Goal: Information Seeking & Learning: Learn about a topic

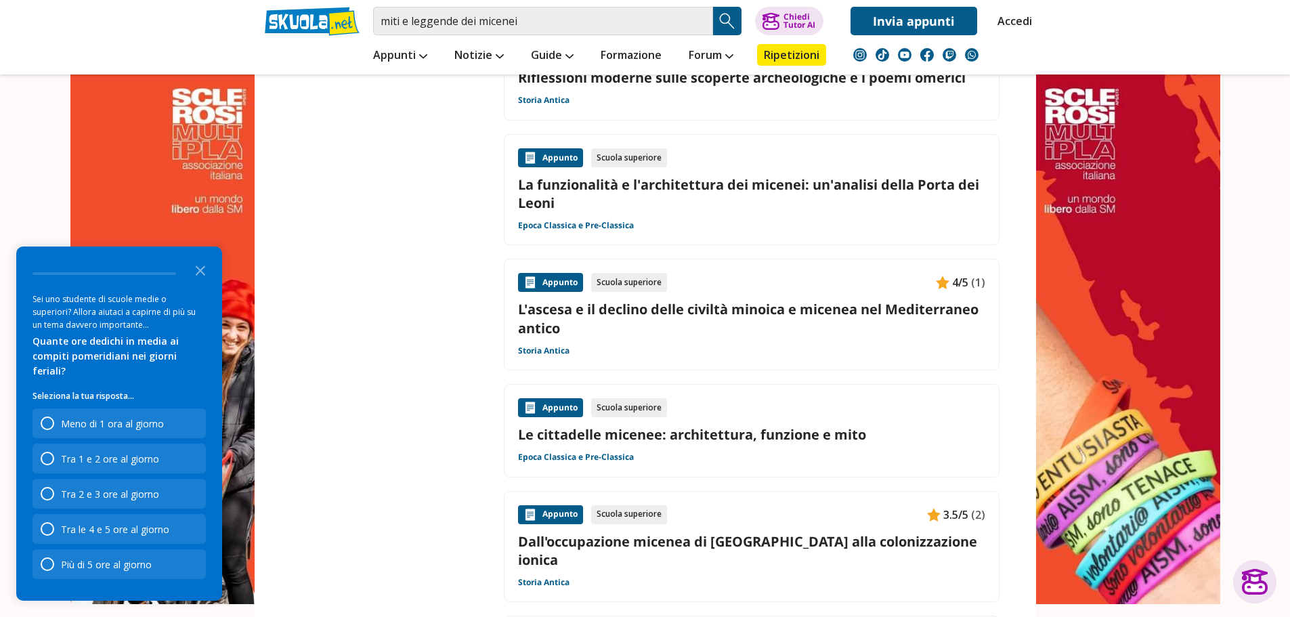
scroll to position [1625, 0]
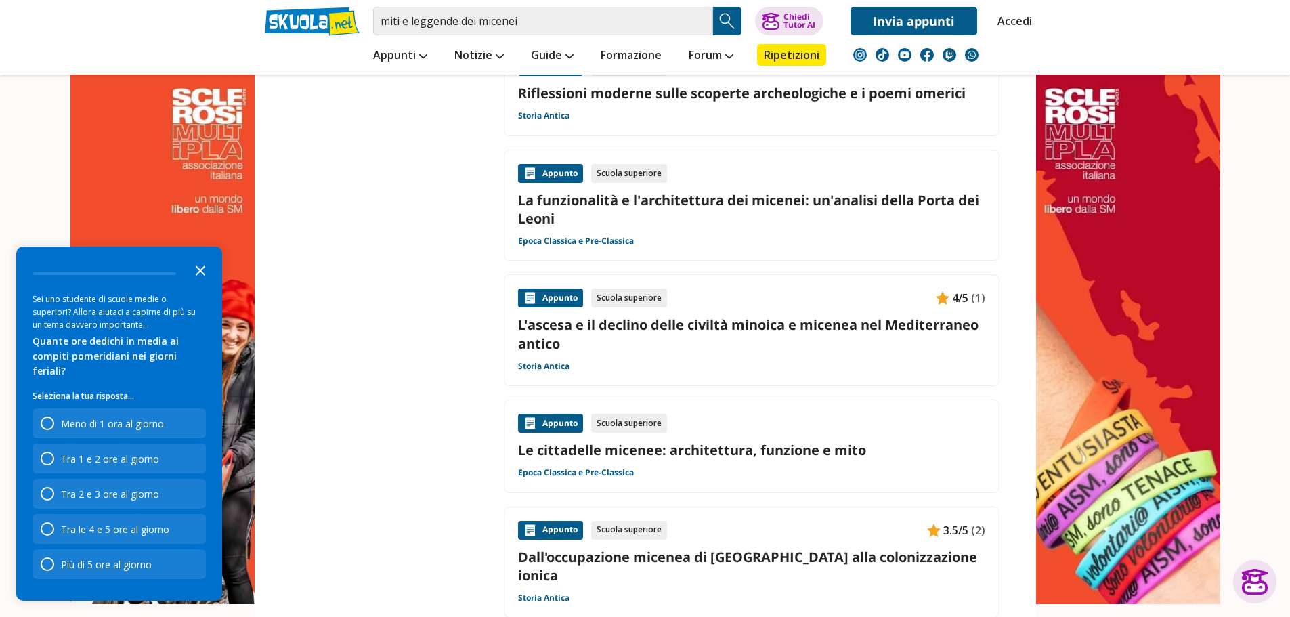
click at [209, 283] on icon "Close the survey" at bounding box center [200, 269] width 27 height 27
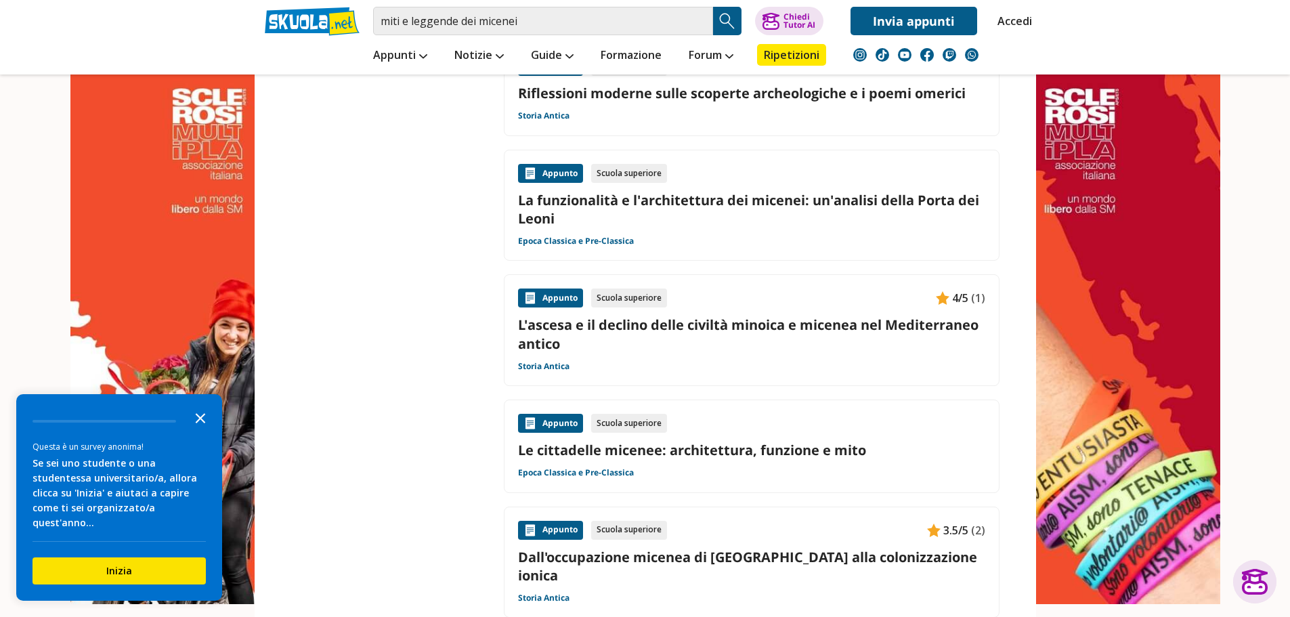
drag, startPoint x: 196, startPoint y: 428, endPoint x: 204, endPoint y: 431, distance: 8.4
click at [196, 428] on icon "Close the survey" at bounding box center [200, 416] width 27 height 27
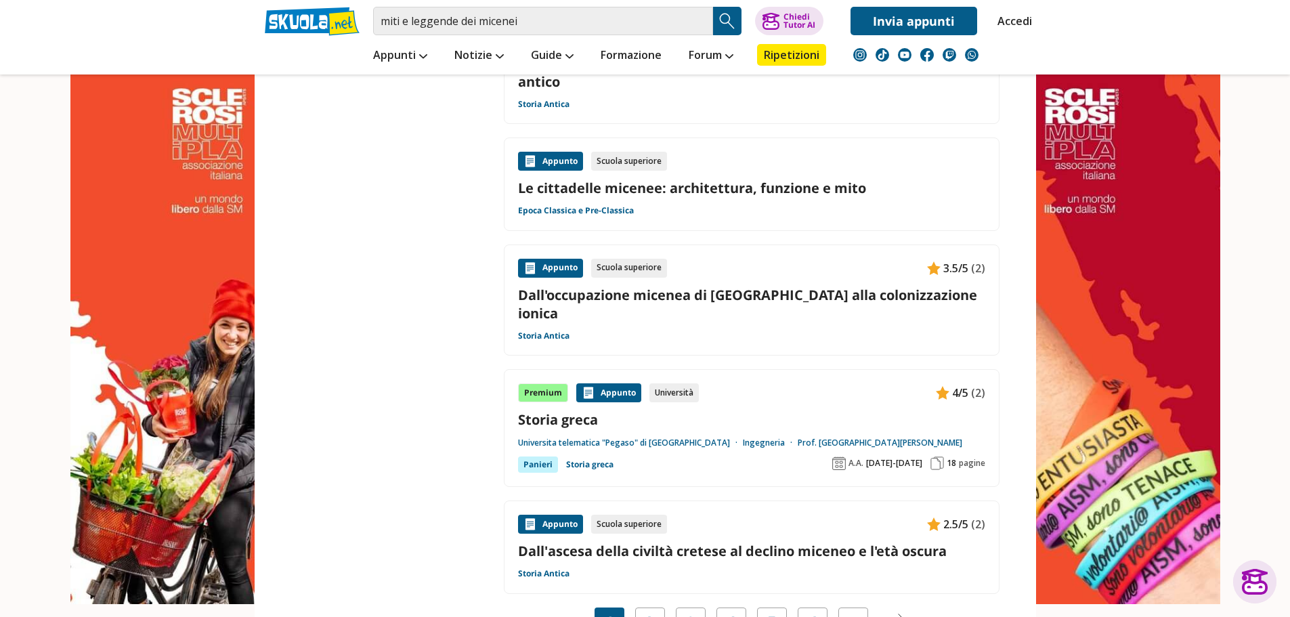
scroll to position [2098, 0]
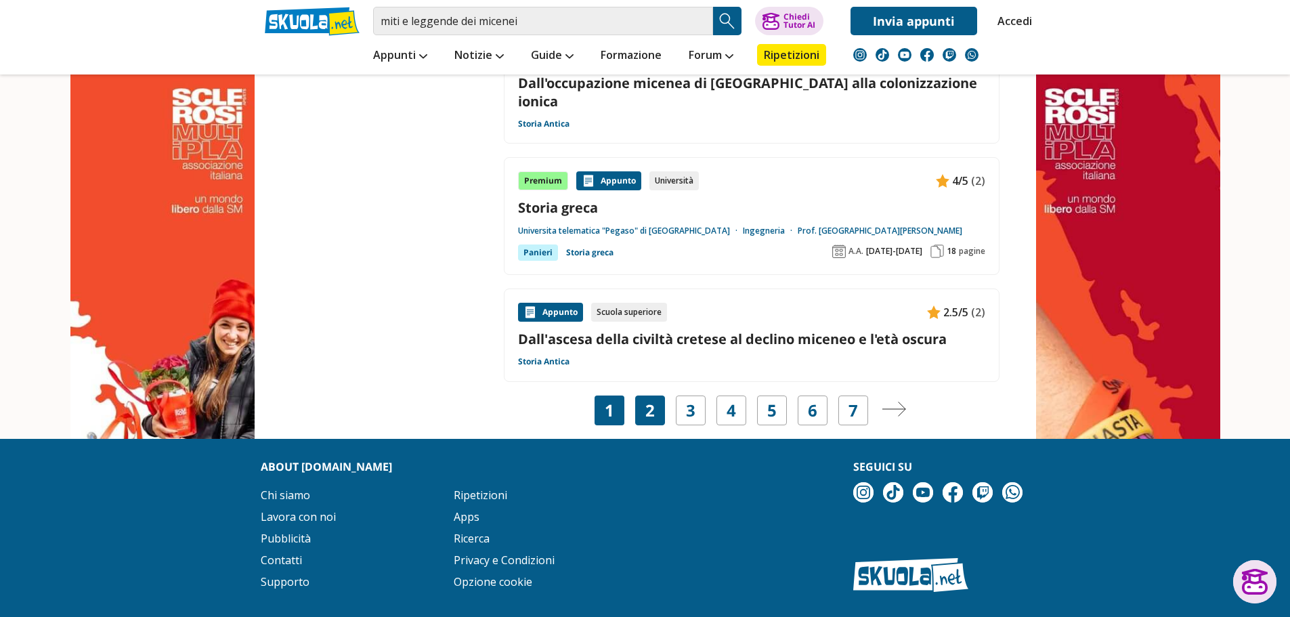
click at [652, 401] on link "2" at bounding box center [649, 410] width 9 height 19
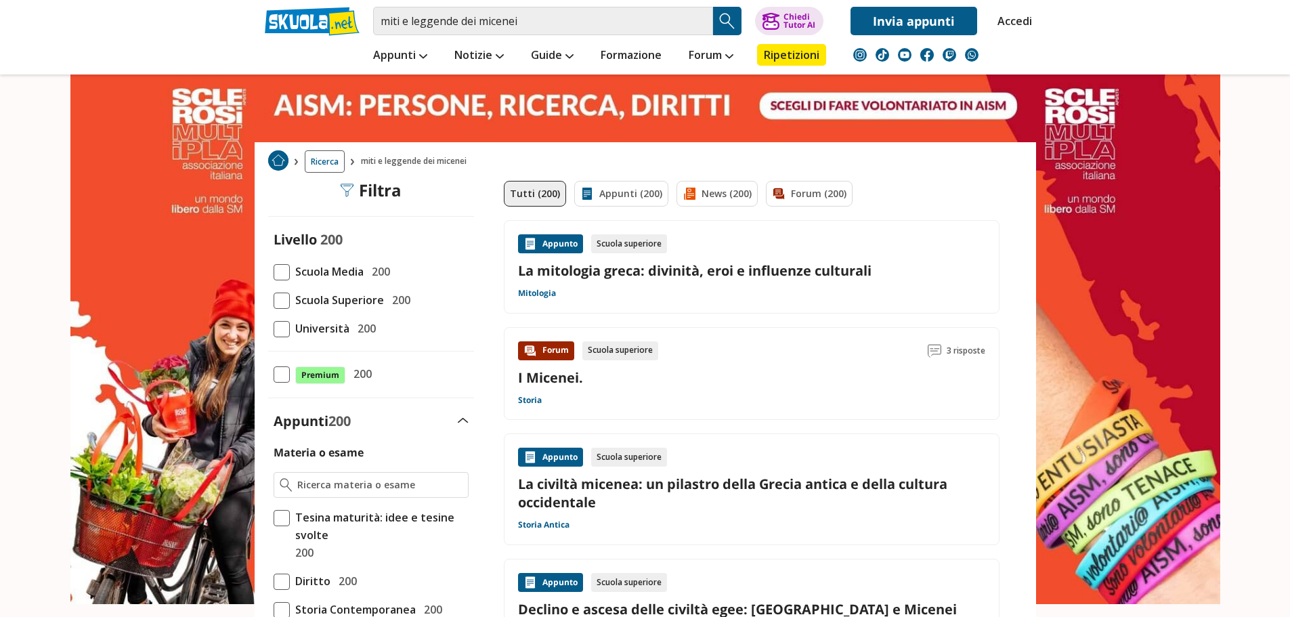
click at [533, 232] on div "Appunto Scuola superiore La mitologia greca: divinità, eroi e influenze cultura…" at bounding box center [752, 266] width 496 height 93
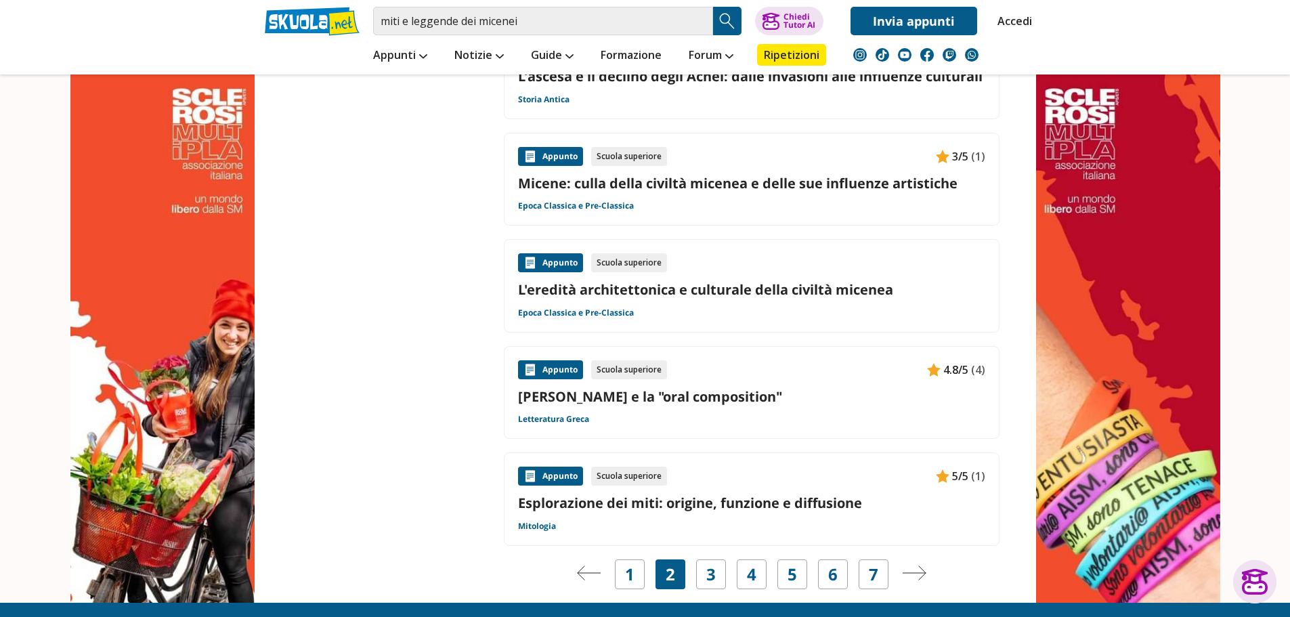
scroll to position [2031, 0]
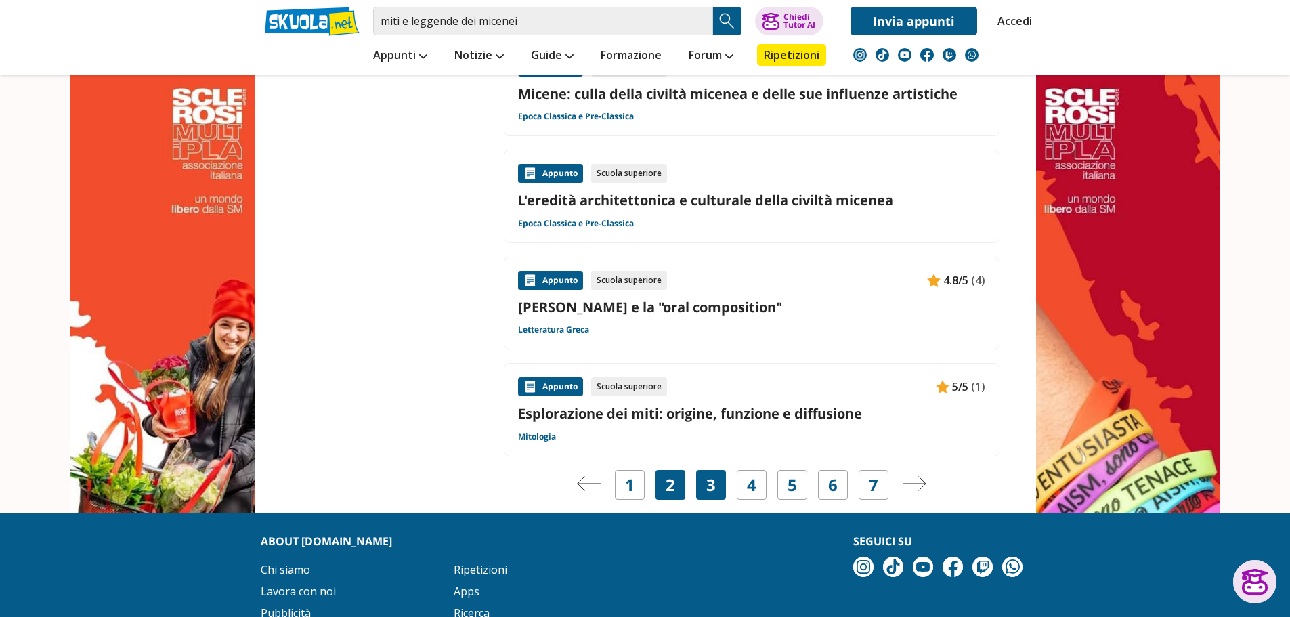
click at [710, 475] on link "3" at bounding box center [710, 484] width 9 height 19
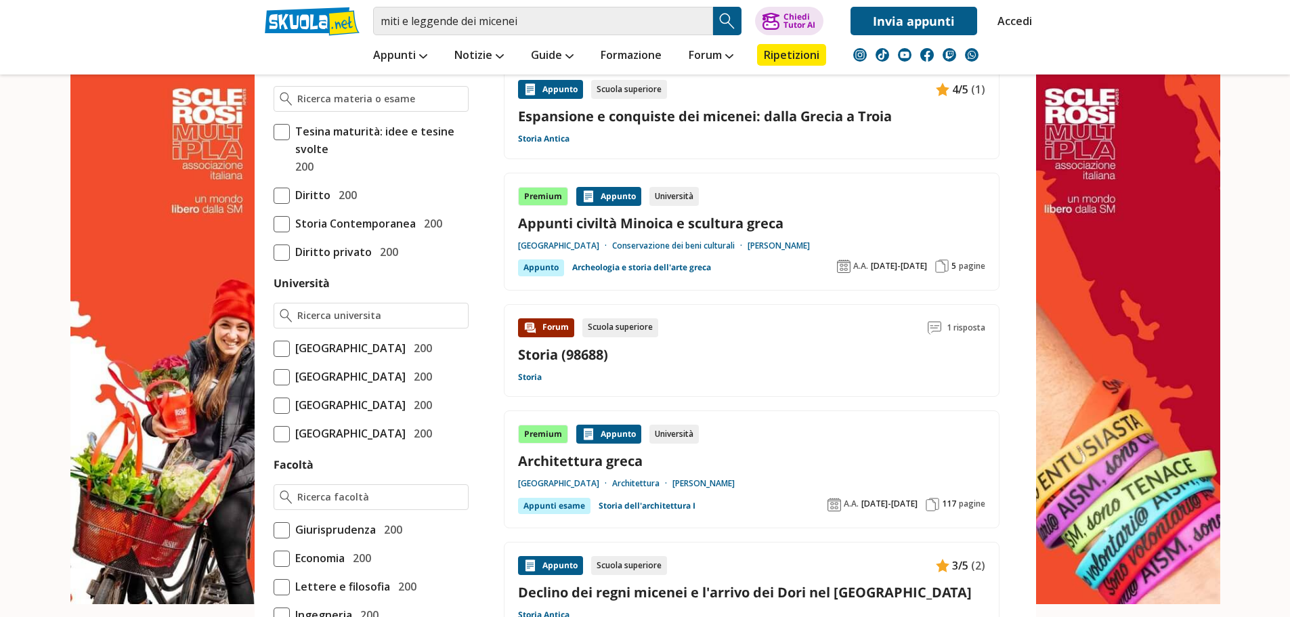
scroll to position [271, 0]
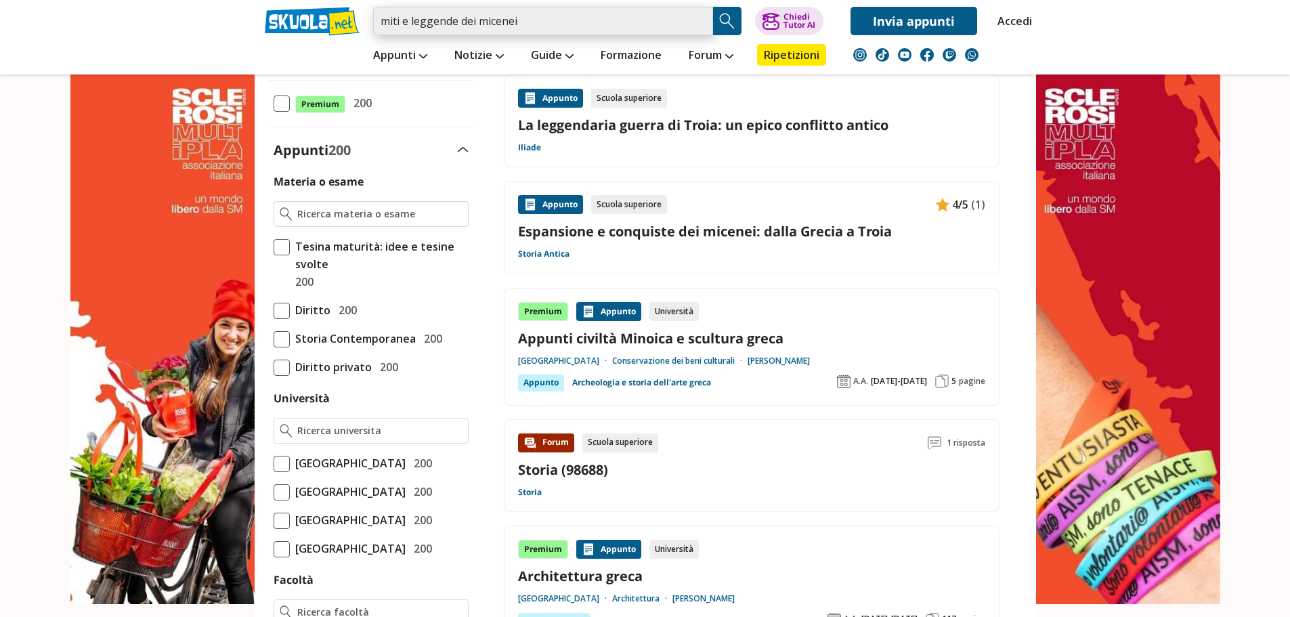
drag, startPoint x: 506, startPoint y: 17, endPoint x: 346, endPoint y: 43, distance: 161.9
click at [344, 41] on div "miti e leggende dei micenei Trova un tutor esperto su questo argomento Chiedi T…" at bounding box center [645, 37] width 781 height 74
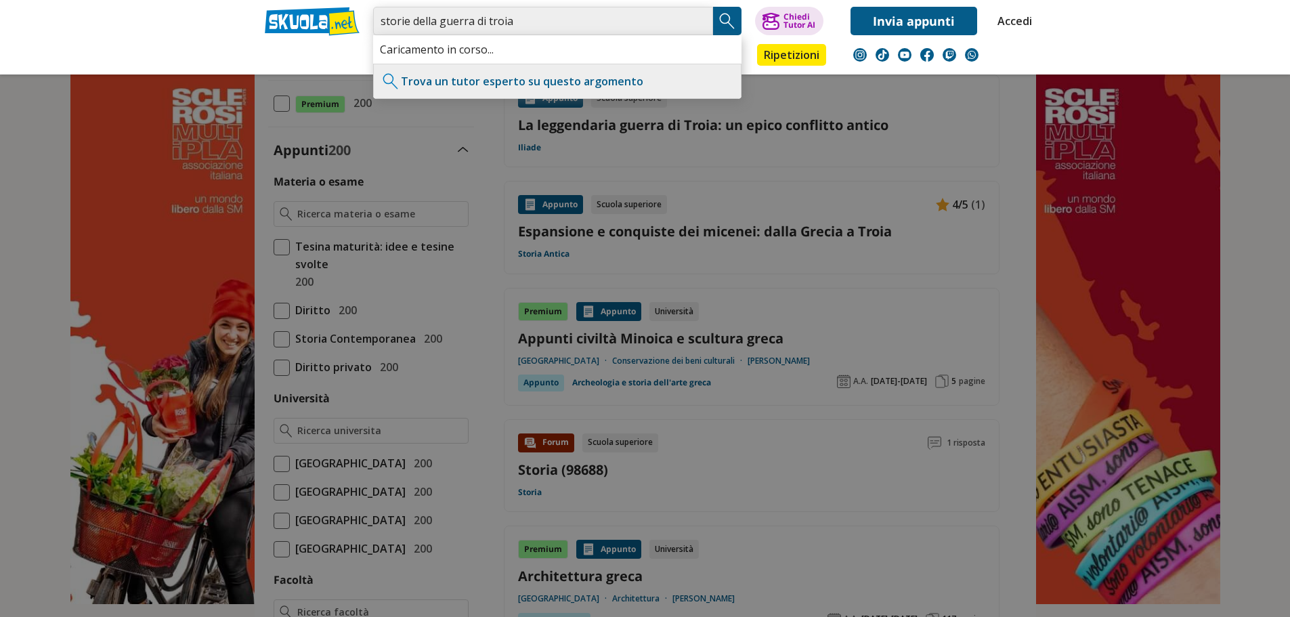
type input "storie della guerra di troia"
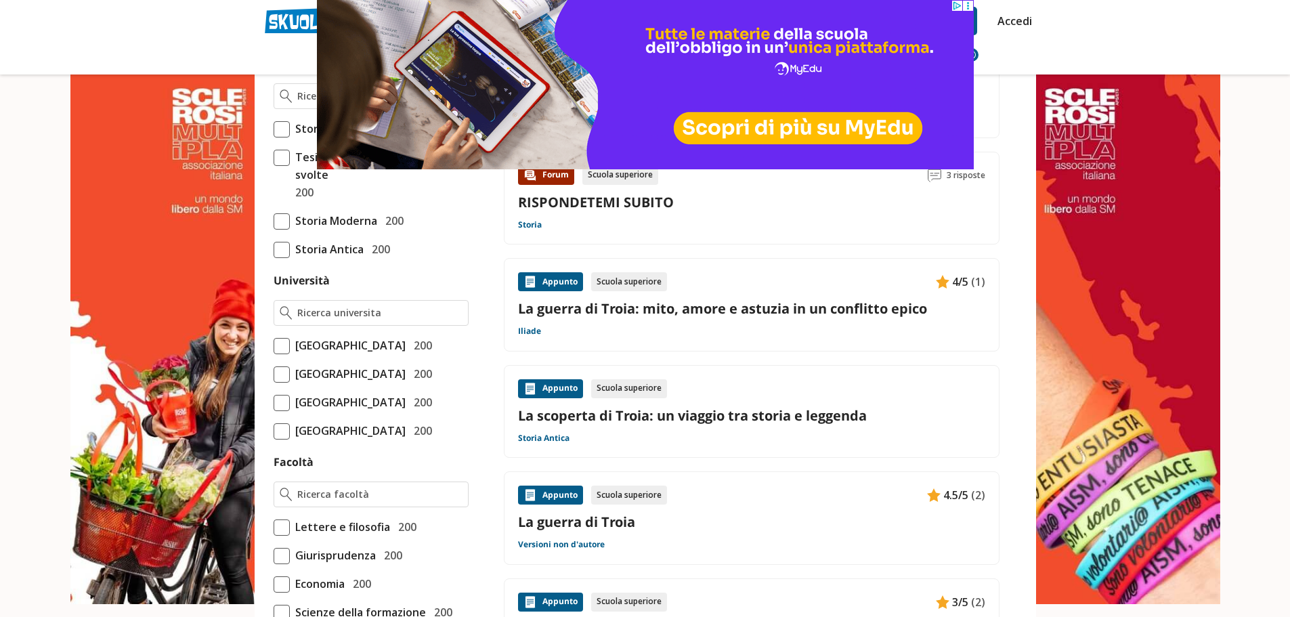
scroll to position [406, 0]
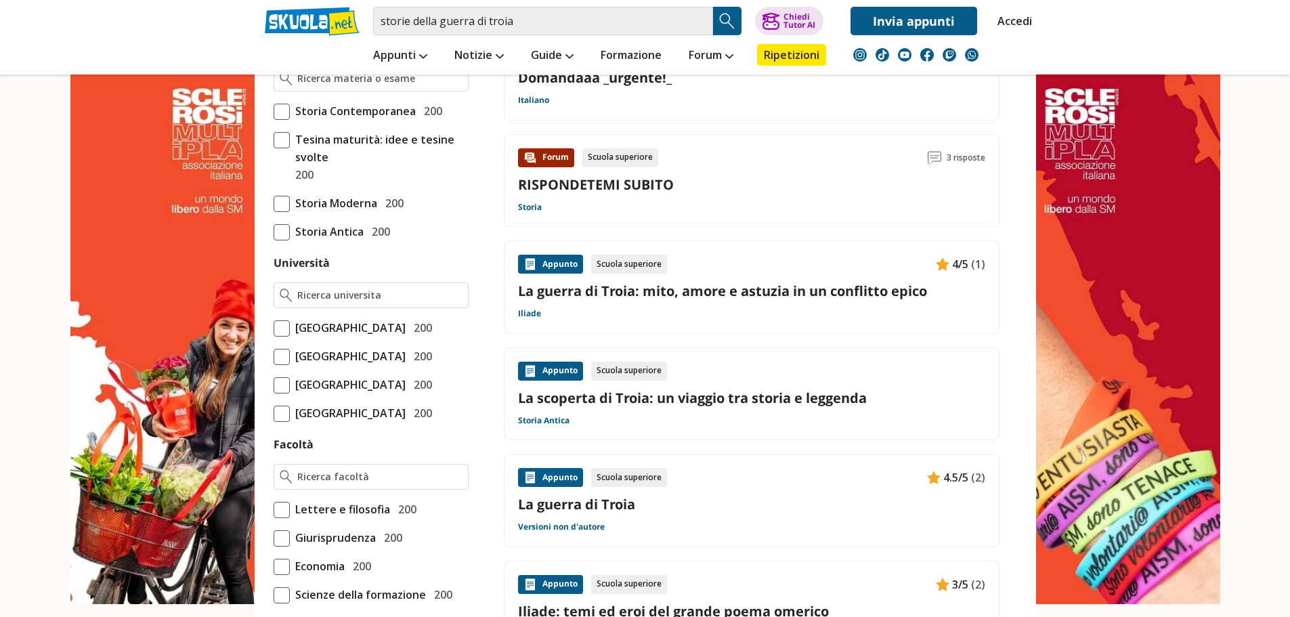
click at [734, 289] on link "La guerra di Troia: mito, amore e astuzia in un conflitto epico" at bounding box center [751, 291] width 467 height 18
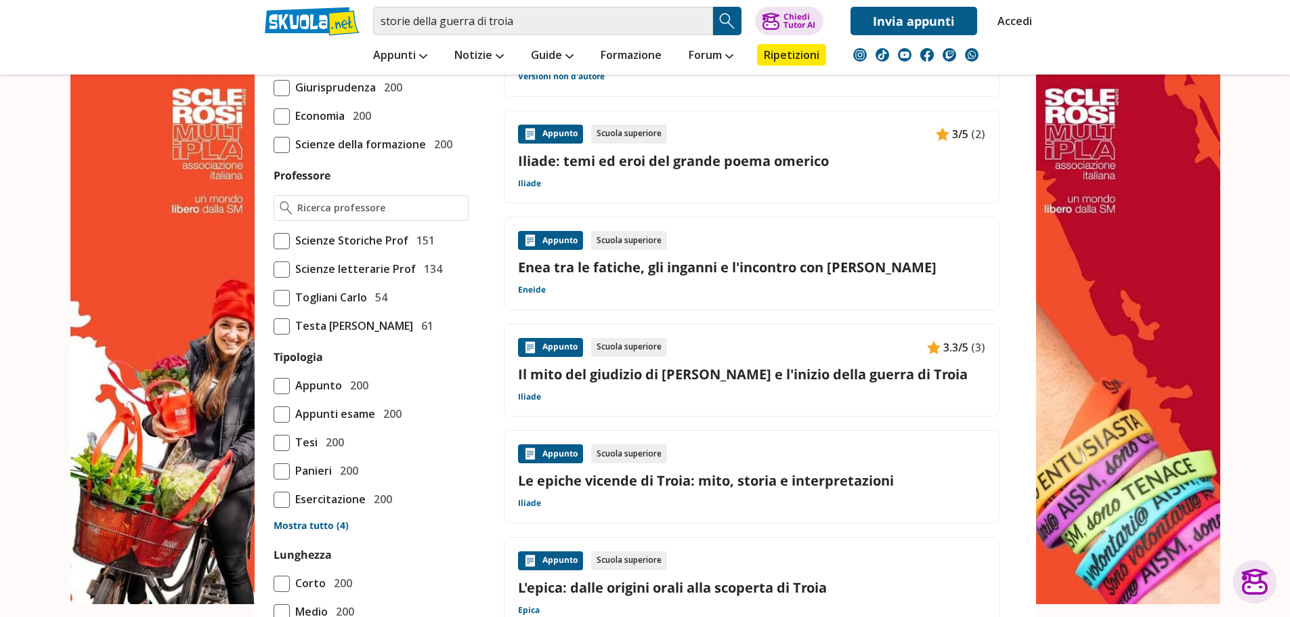
scroll to position [880, 0]
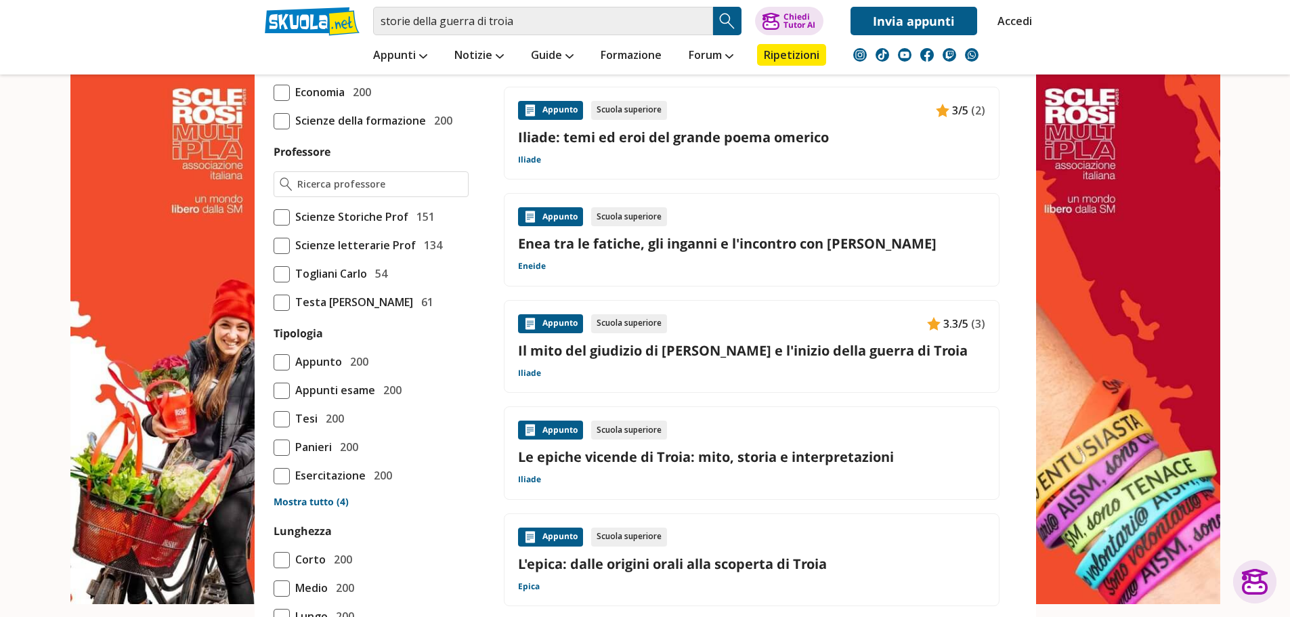
click at [663, 460] on link "Le epiche vicende di Troia: mito, storia e interpretazioni" at bounding box center [751, 456] width 467 height 18
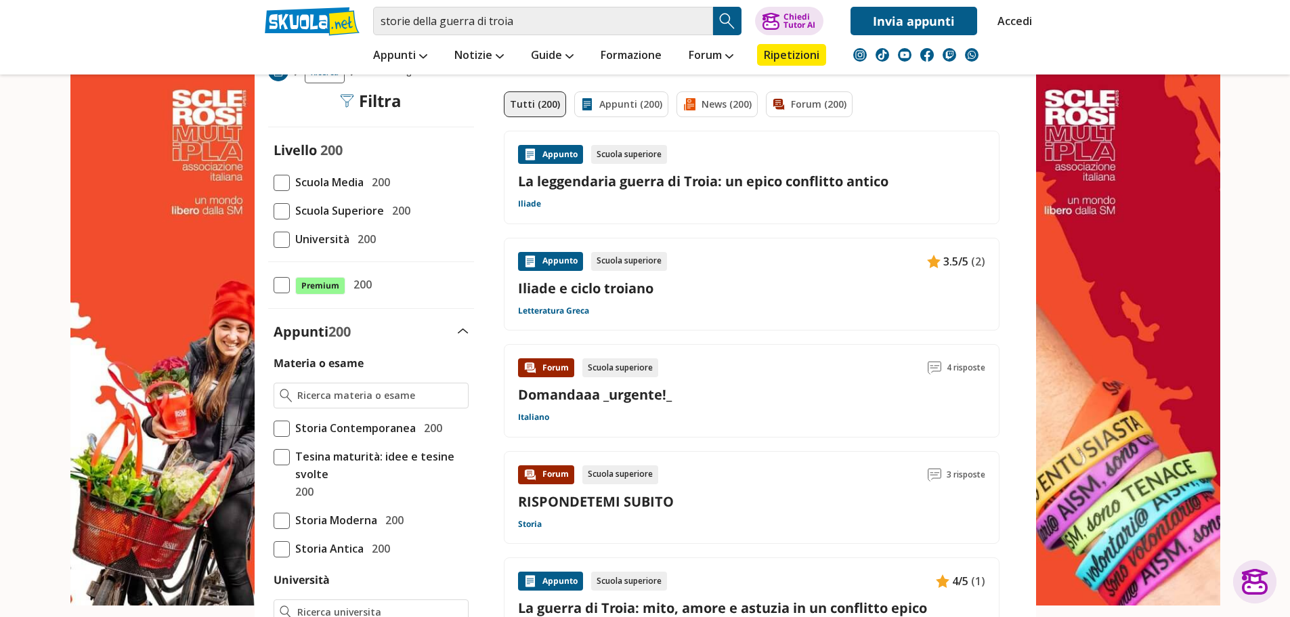
scroll to position [0, 0]
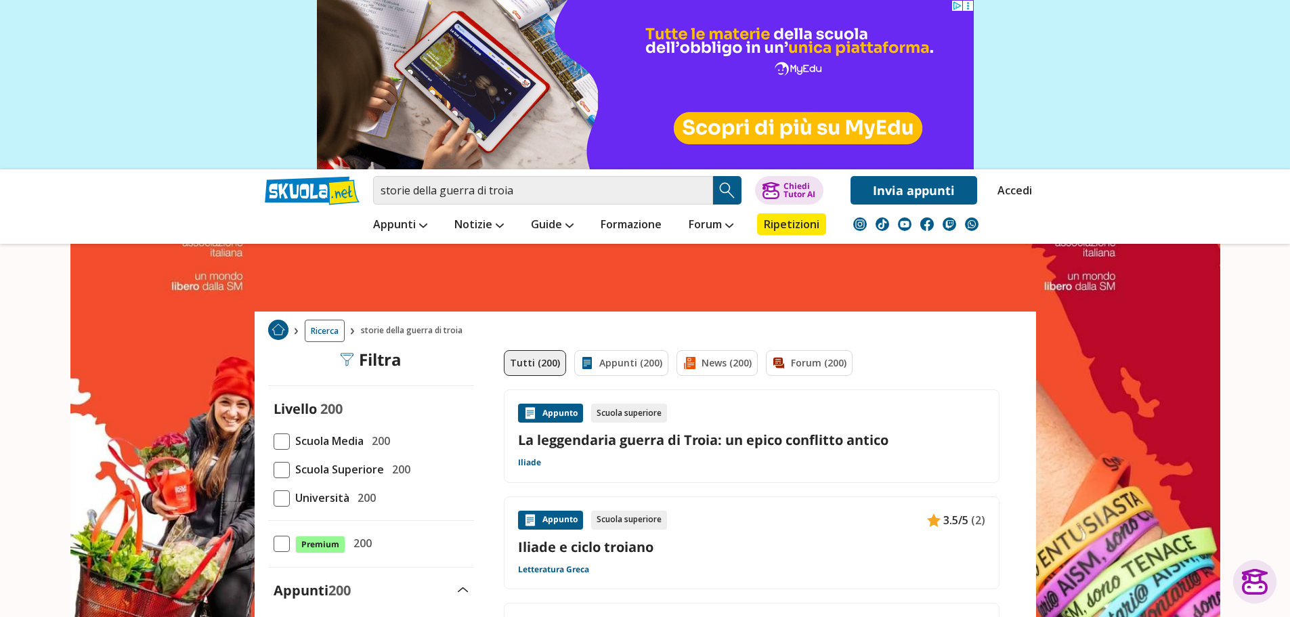
drag, startPoint x: 652, startPoint y: 361, endPoint x: 549, endPoint y: 366, distance: 103.0
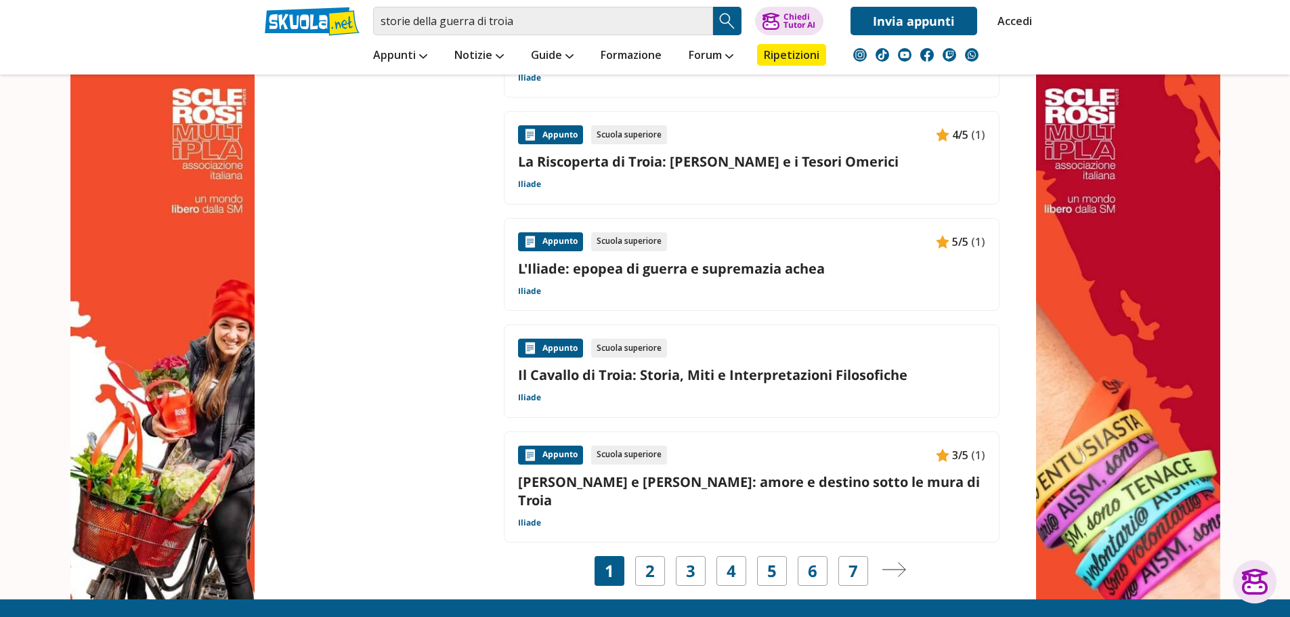
scroll to position [2201, 0]
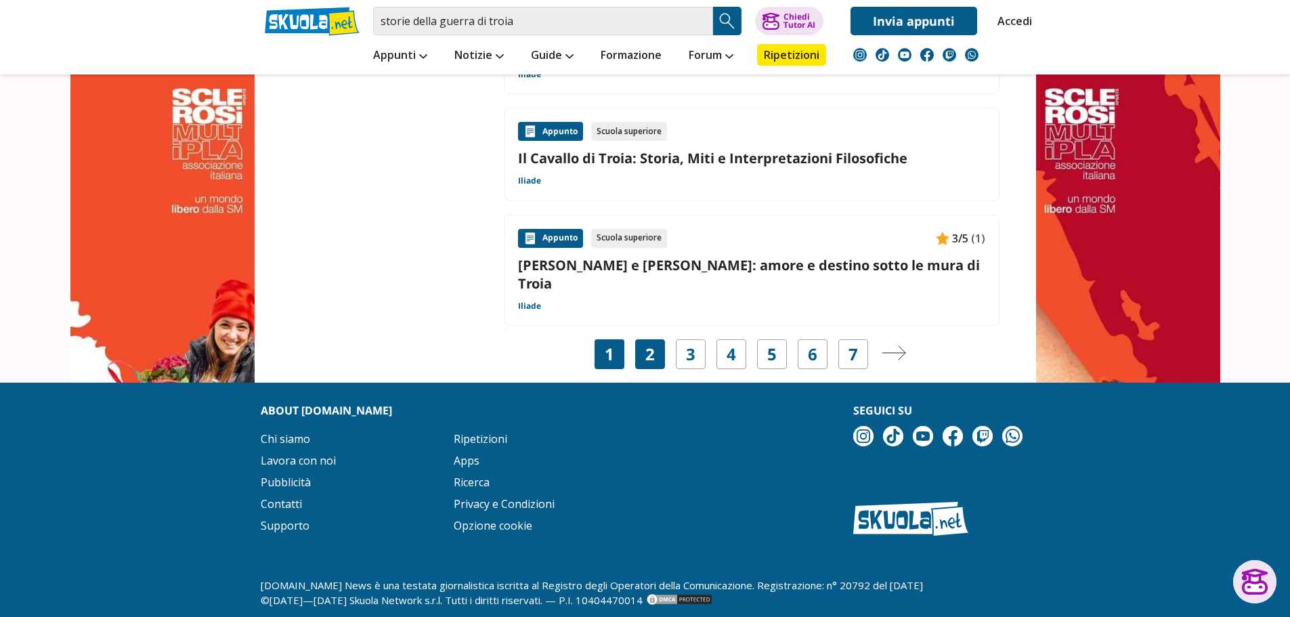
click at [657, 339] on div "2" at bounding box center [650, 354] width 30 height 30
click at [648, 345] on link "2" at bounding box center [649, 354] width 9 height 19
click at [658, 339] on div "2" at bounding box center [650, 354] width 30 height 30
click at [655, 339] on div "2" at bounding box center [650, 354] width 30 height 30
drag, startPoint x: 655, startPoint y: 322, endPoint x: 652, endPoint y: 329, distance: 7.9
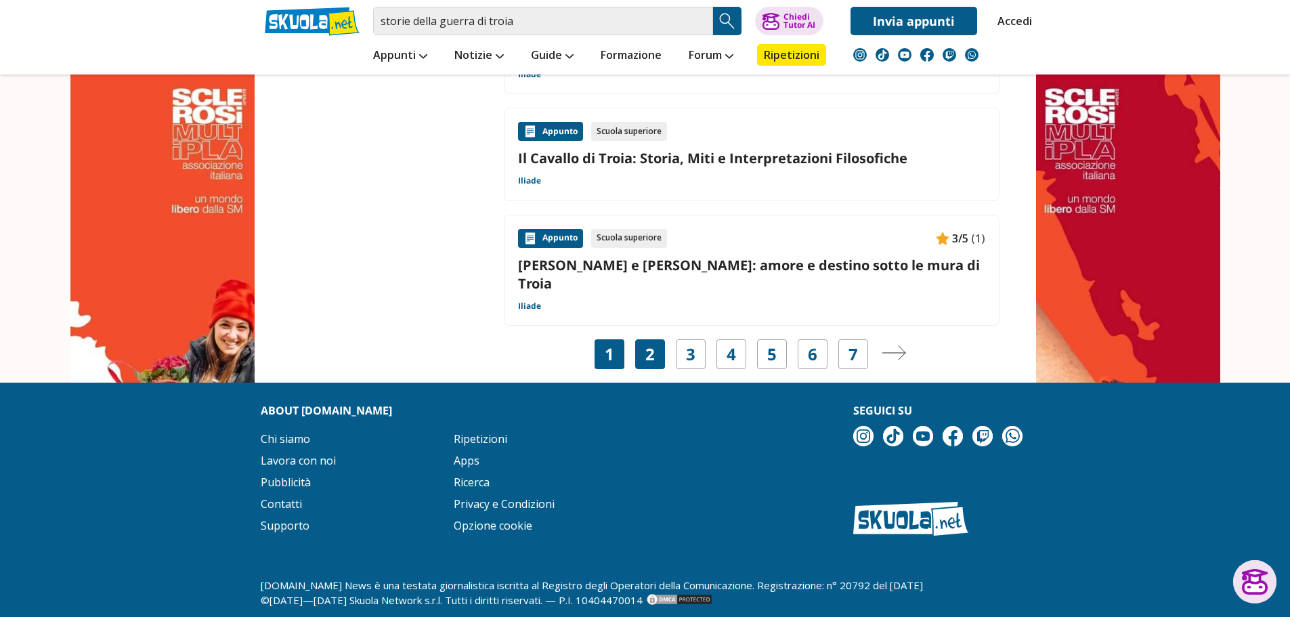
click at [652, 339] on div "2" at bounding box center [650, 354] width 30 height 30
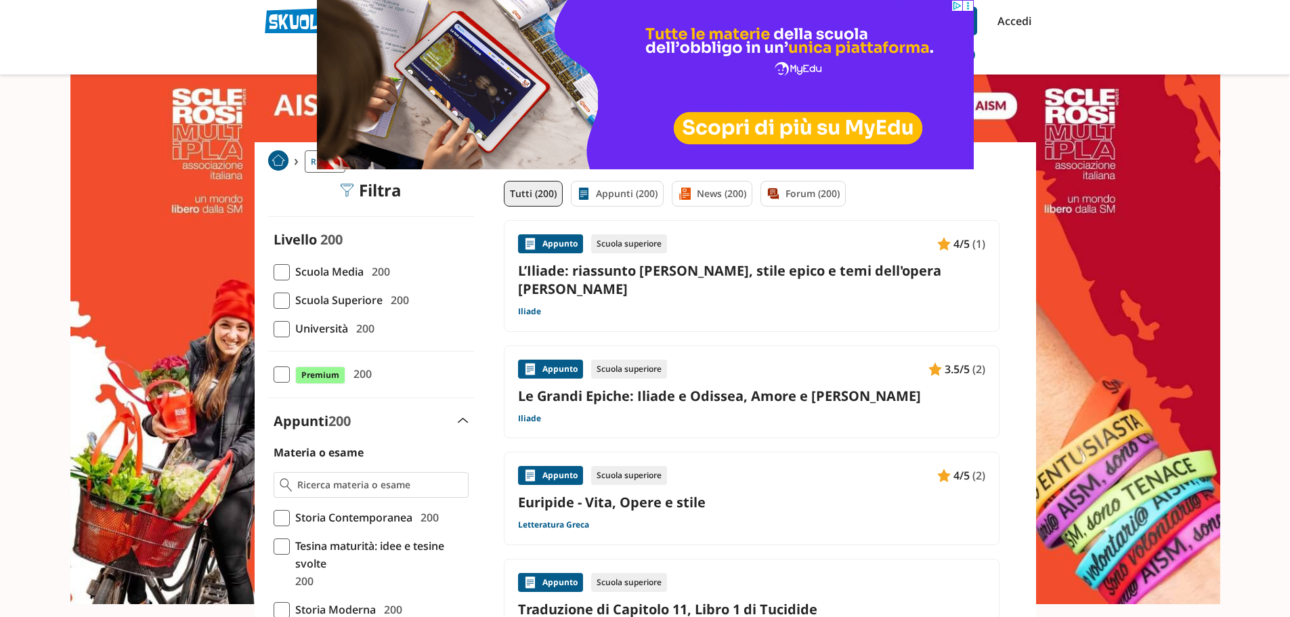
click at [625, 277] on link "L’Iliade: riassunto [PERSON_NAME], stile epico e temi dell'opera [PERSON_NAME]" at bounding box center [751, 279] width 467 height 37
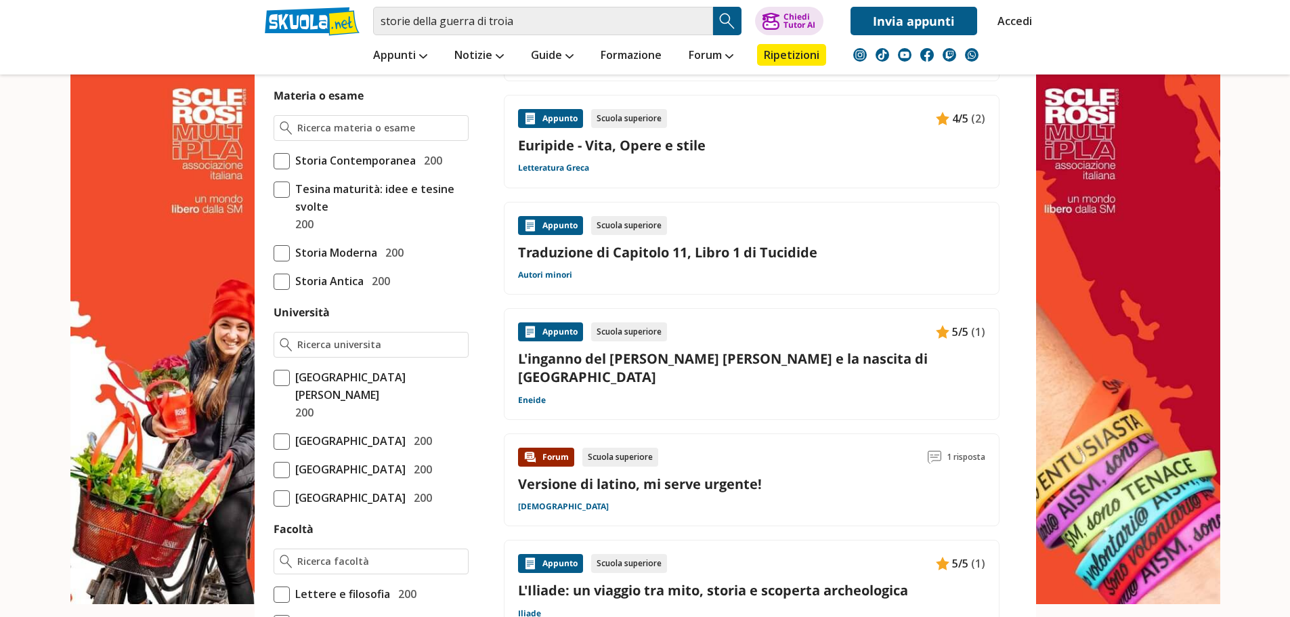
drag, startPoint x: 636, startPoint y: 441, endPoint x: 579, endPoint y: 296, distance: 155.4
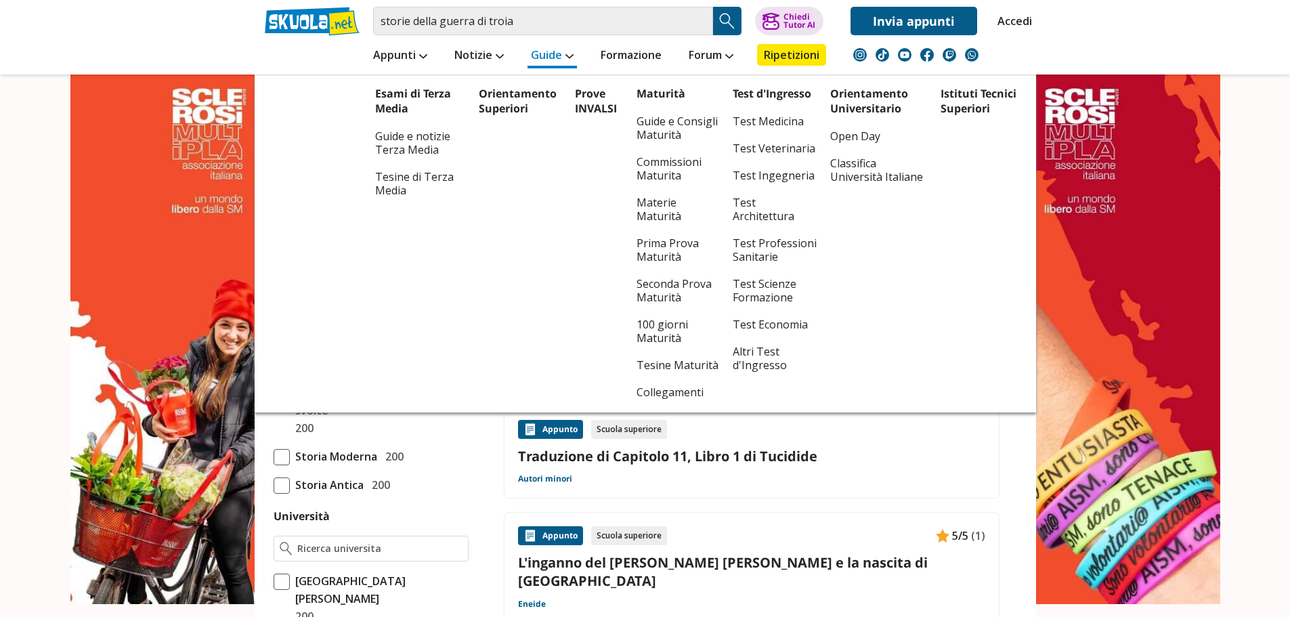
scroll to position [68, 0]
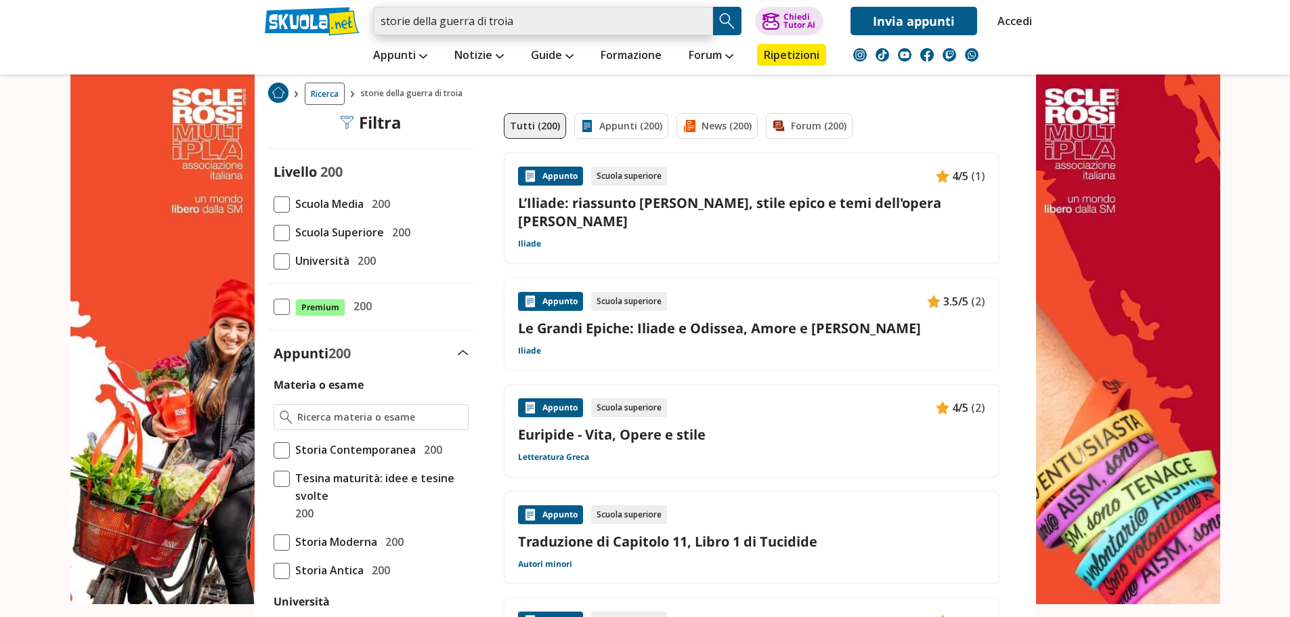
click at [554, 16] on input "storie della guerra di troia" at bounding box center [543, 21] width 340 height 28
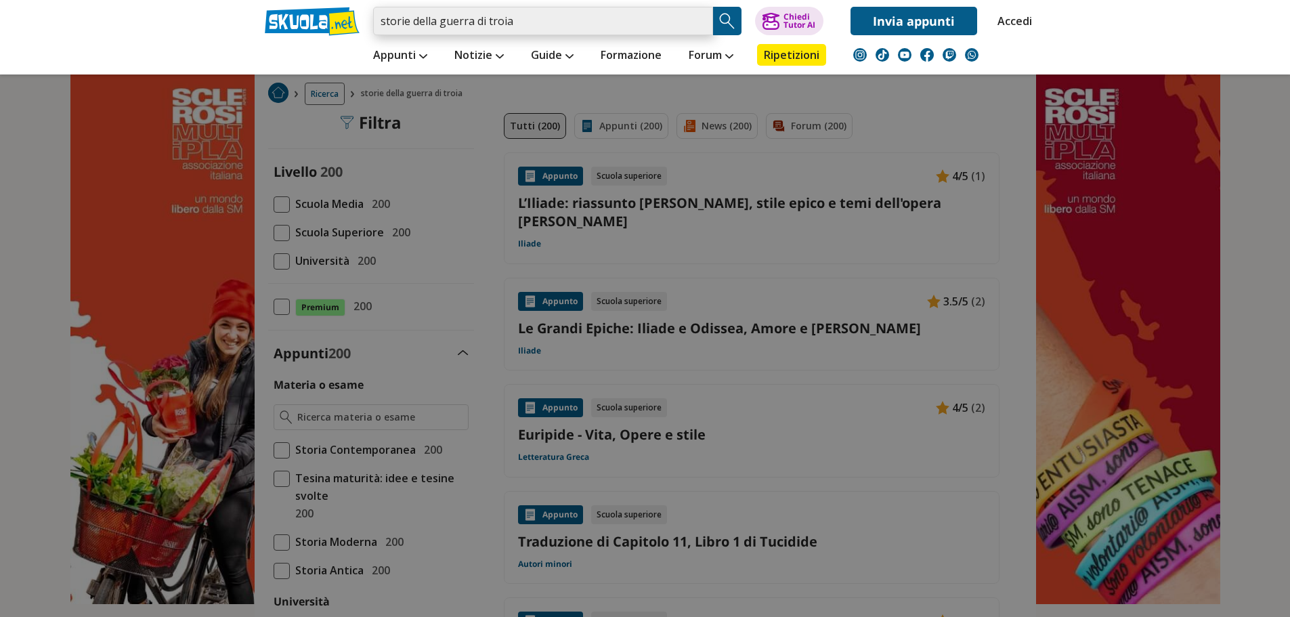
click at [698, 16] on input "storie della guerra di troia" at bounding box center [543, 21] width 340 height 28
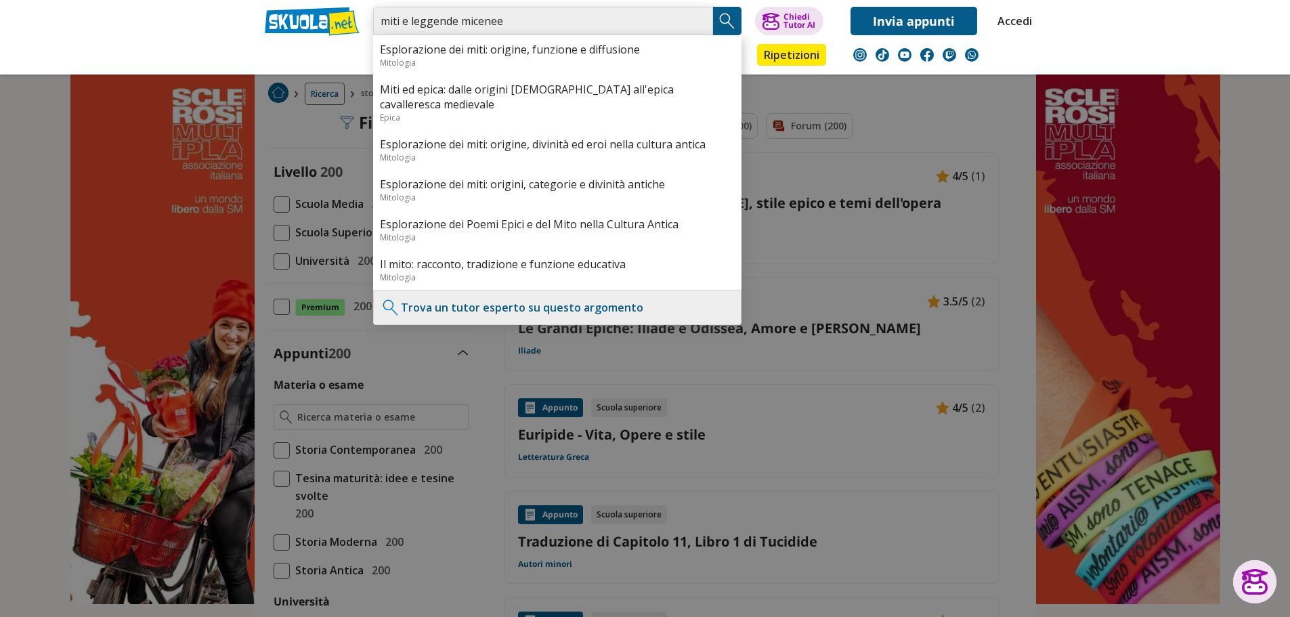
type input "miti e leggende micenee"
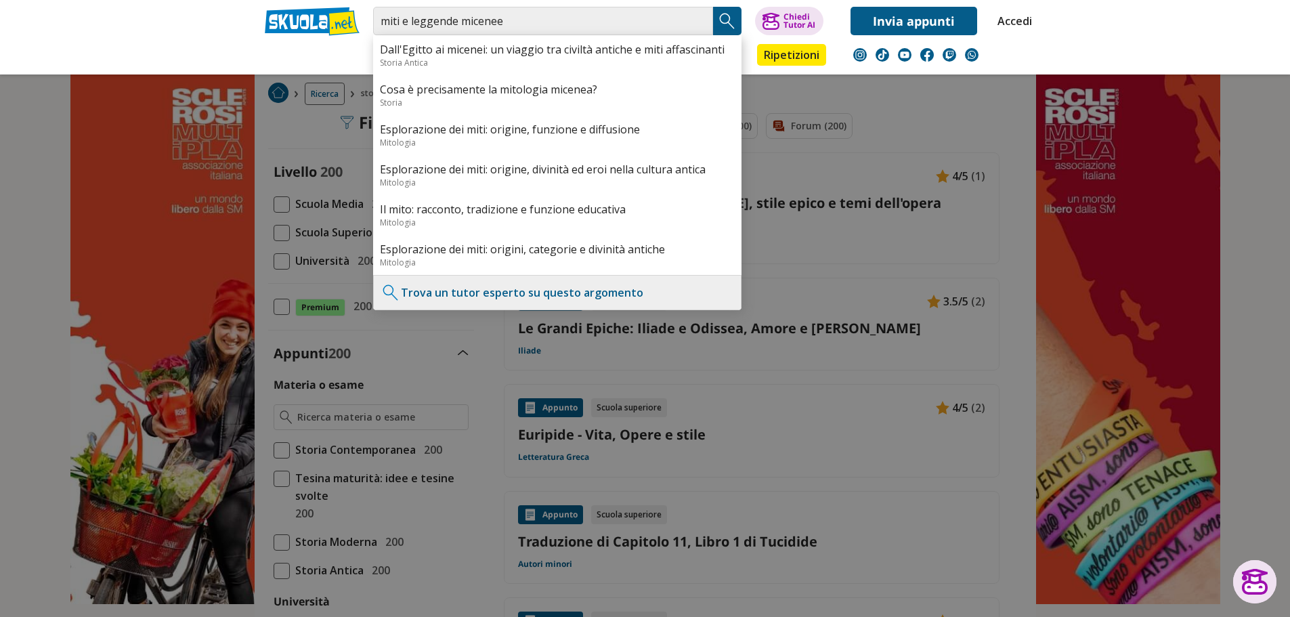
click at [728, 19] on img "Search Button" at bounding box center [727, 21] width 20 height 20
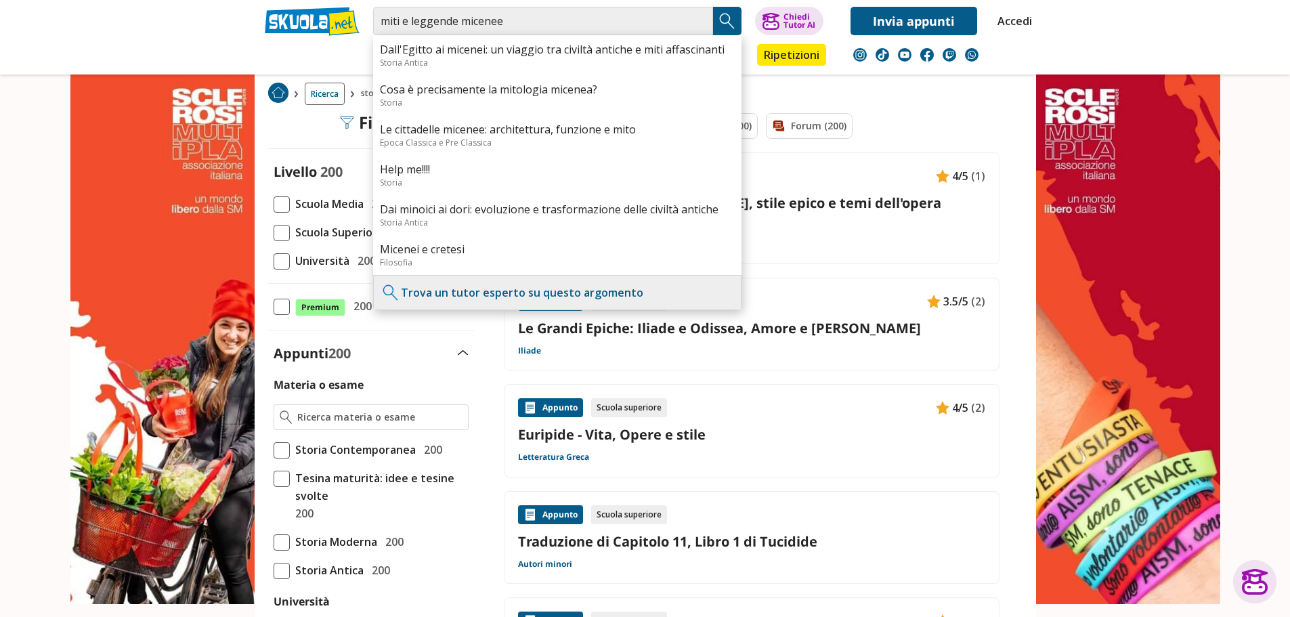
click at [730, 18] on img "Search Button" at bounding box center [727, 21] width 20 height 20
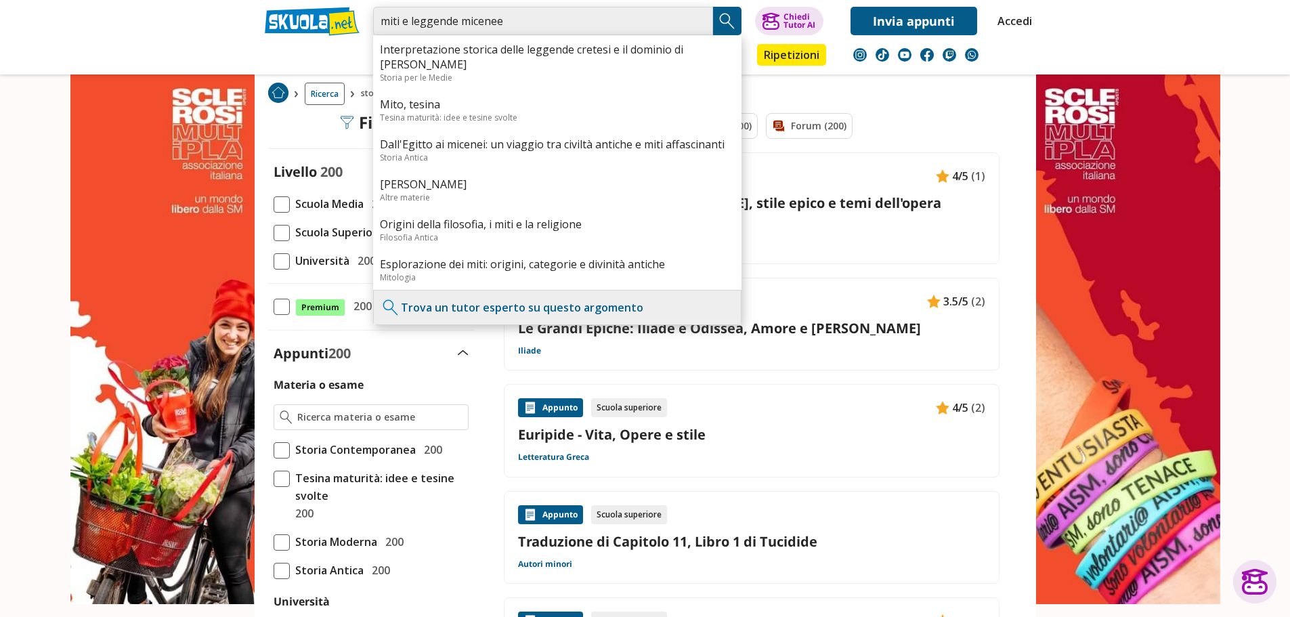
click at [515, 22] on input "miti e leggende micenee" at bounding box center [543, 21] width 340 height 28
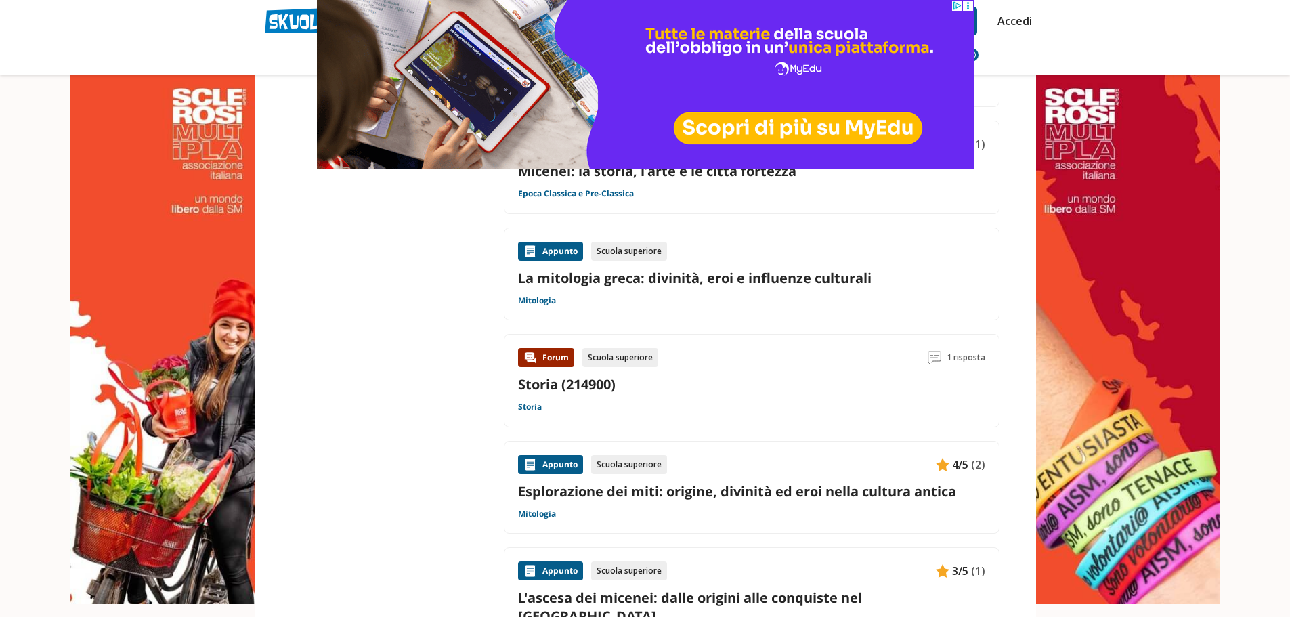
scroll to position [2075, 0]
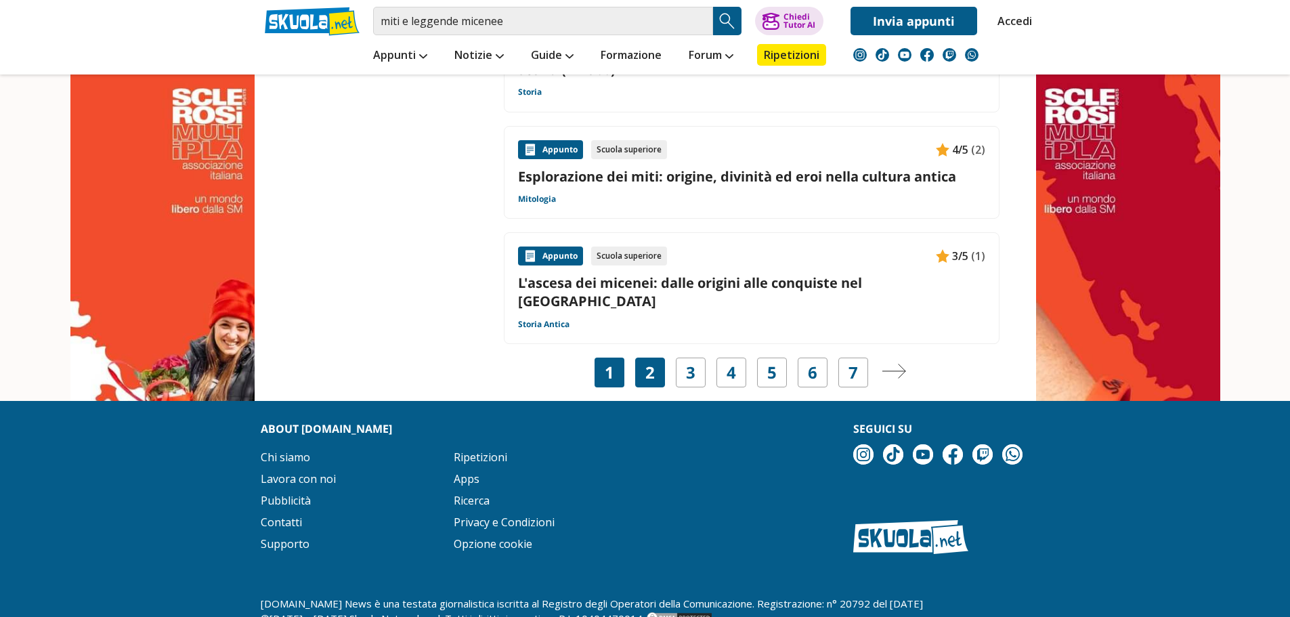
click at [643, 357] on div "2" at bounding box center [650, 372] width 30 height 30
click at [651, 363] on link "2" at bounding box center [649, 372] width 9 height 19
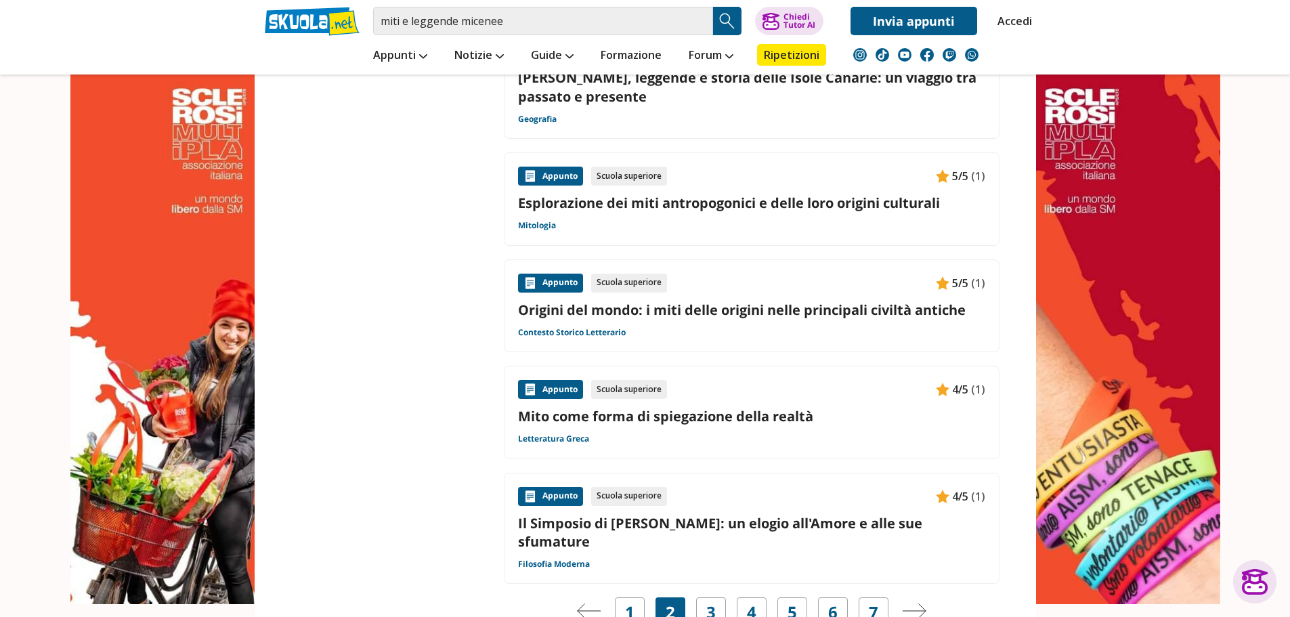
scroll to position [1963, 0]
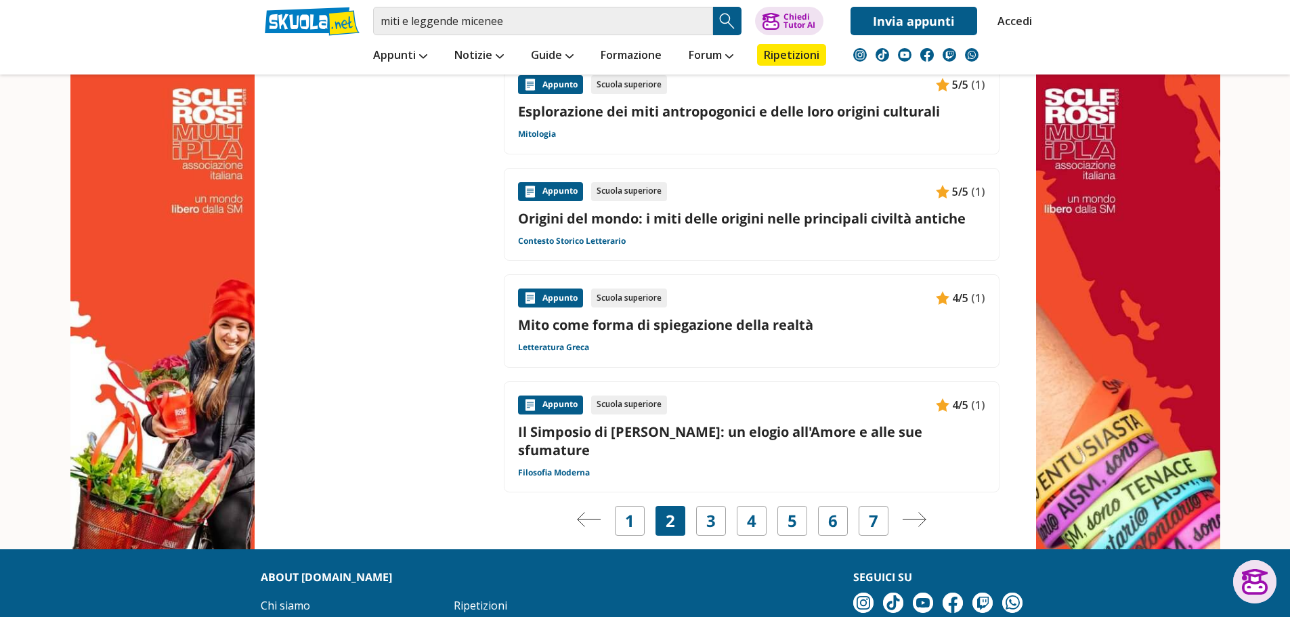
click at [713, 506] on div "3" at bounding box center [711, 521] width 30 height 30
click at [711, 511] on link "3" at bounding box center [710, 520] width 9 height 19
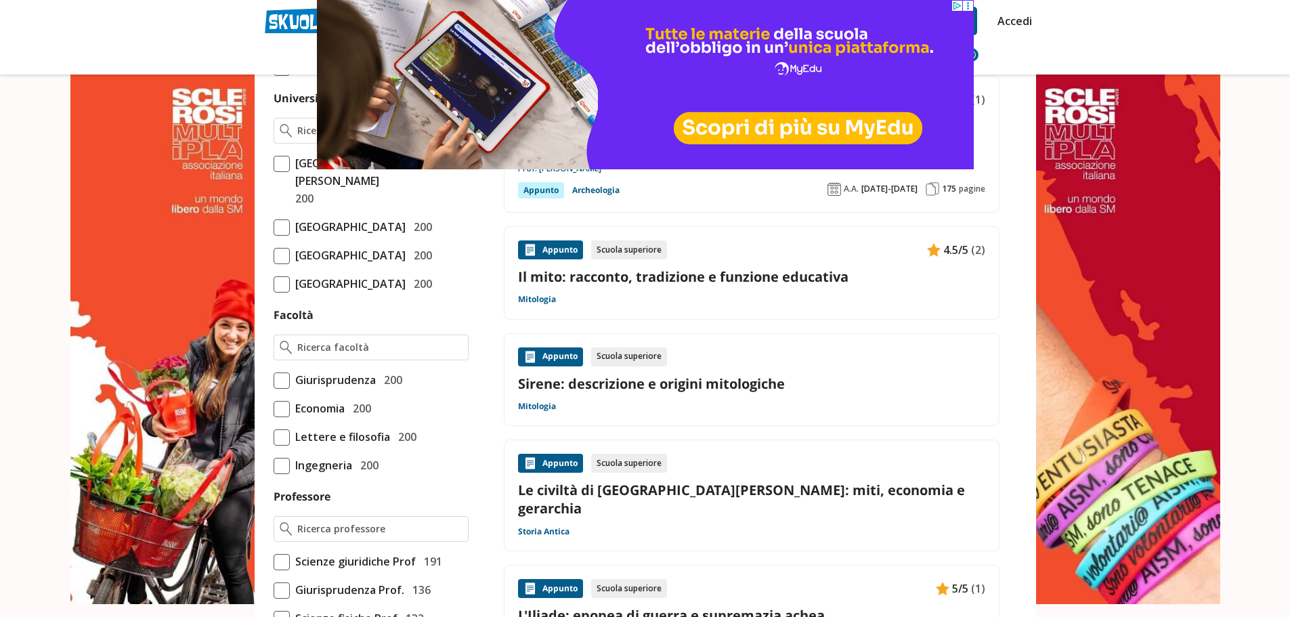
scroll to position [542, 0]
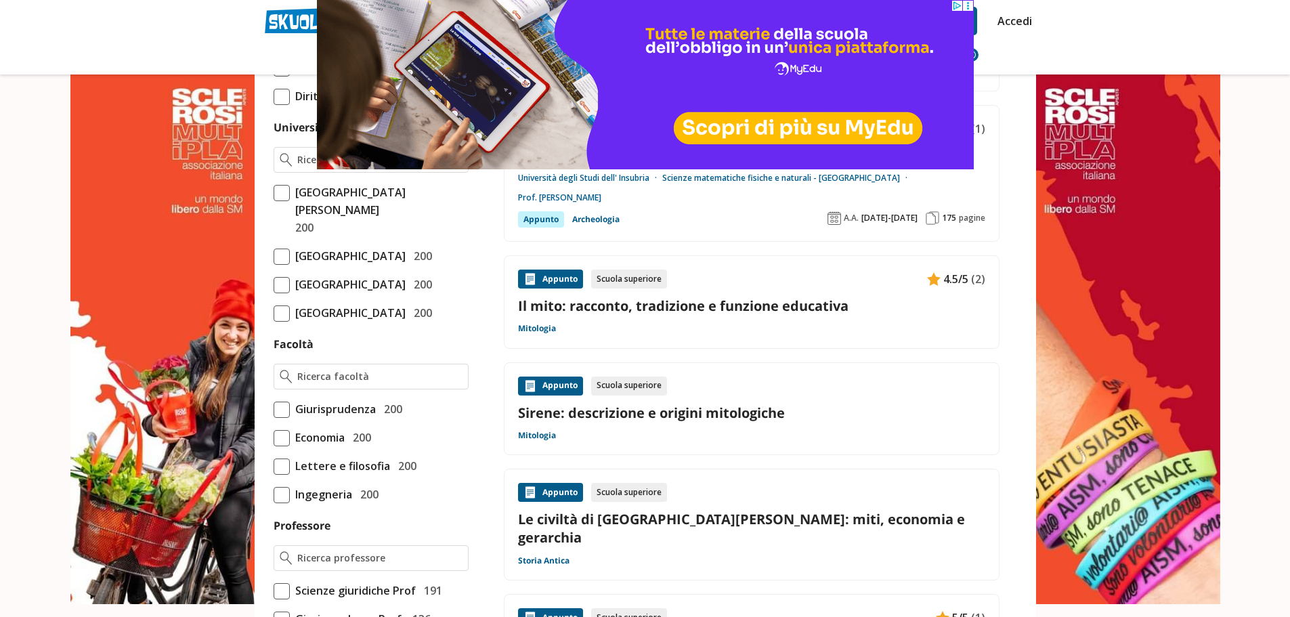
drag, startPoint x: 718, startPoint y: 447, endPoint x: 702, endPoint y: 412, distance: 38.8
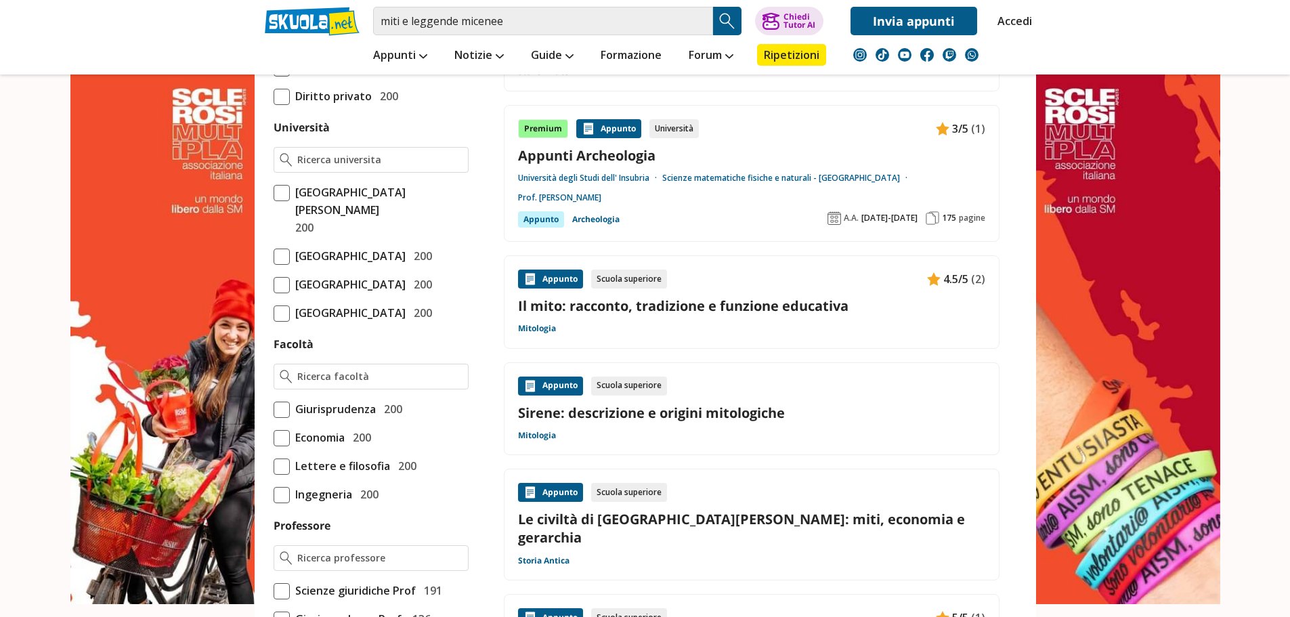
drag, startPoint x: 702, startPoint y: 412, endPoint x: 770, endPoint y: 504, distance: 114.1
click at [770, 510] on link "Le civiltà di Creta e Micene: miti, economia e gerarchia" at bounding box center [751, 528] width 467 height 37
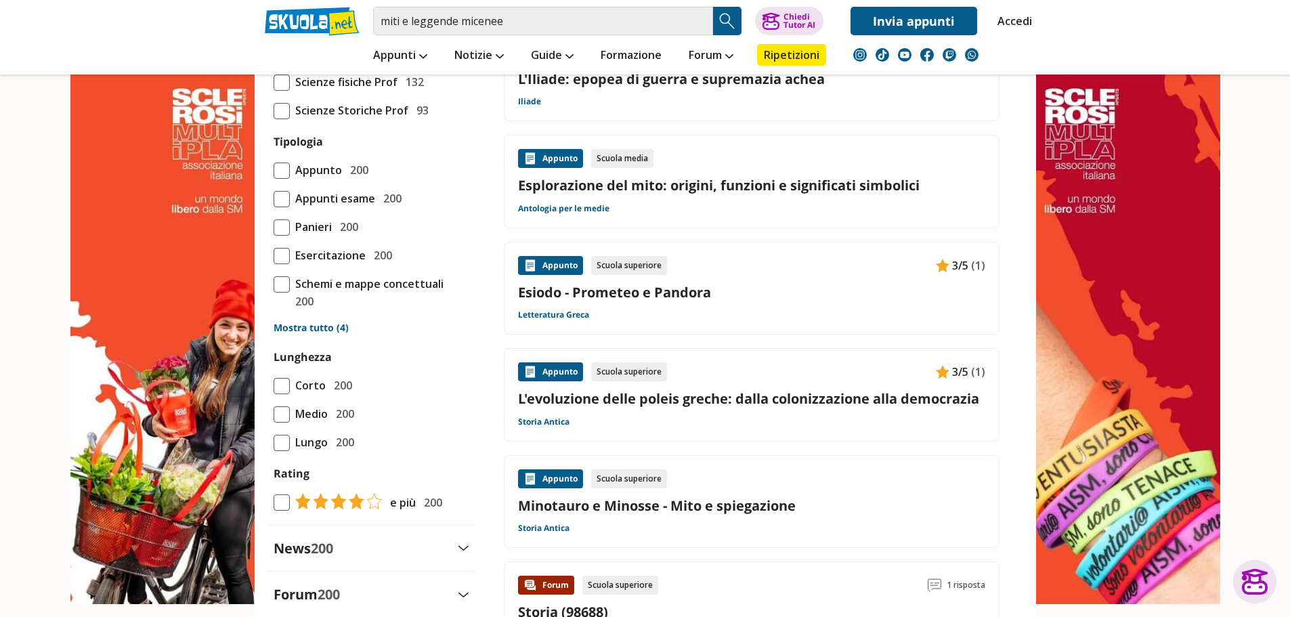
scroll to position [1083, 0]
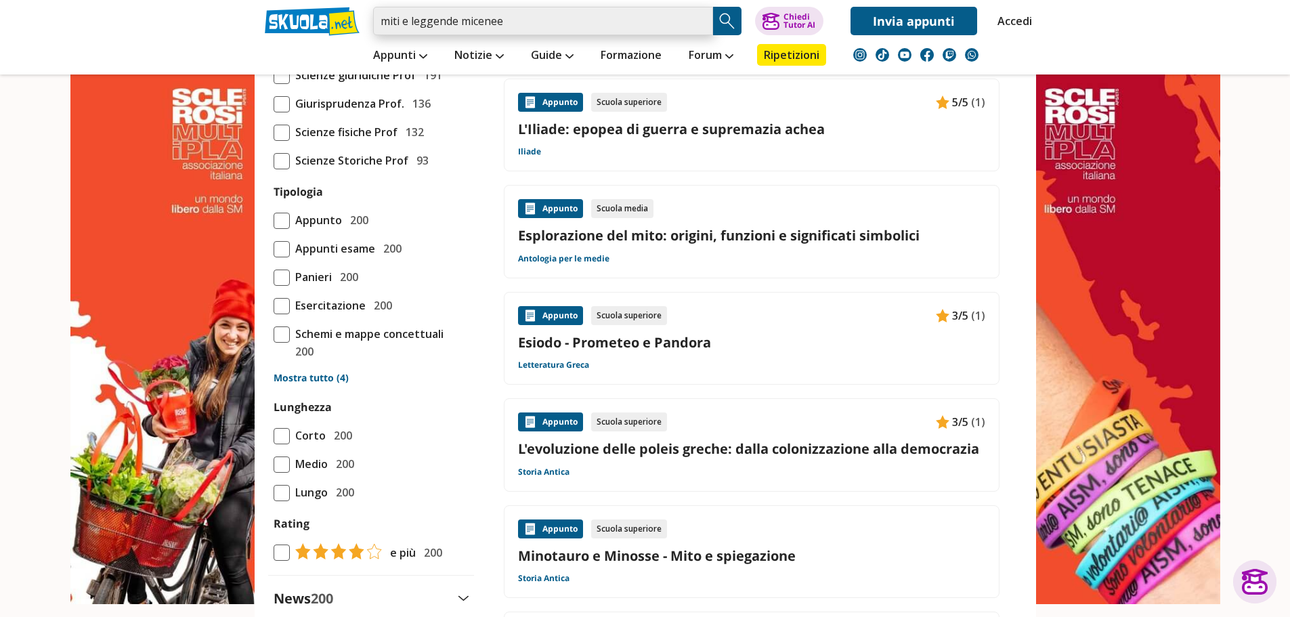
drag, startPoint x: 410, startPoint y: 12, endPoint x: 303, endPoint y: 6, distance: 107.1
click at [299, 7] on div "miti e leggende micenee Trova un tutor esperto su questo argomento Chiedi Tutor…" at bounding box center [645, 17] width 781 height 35
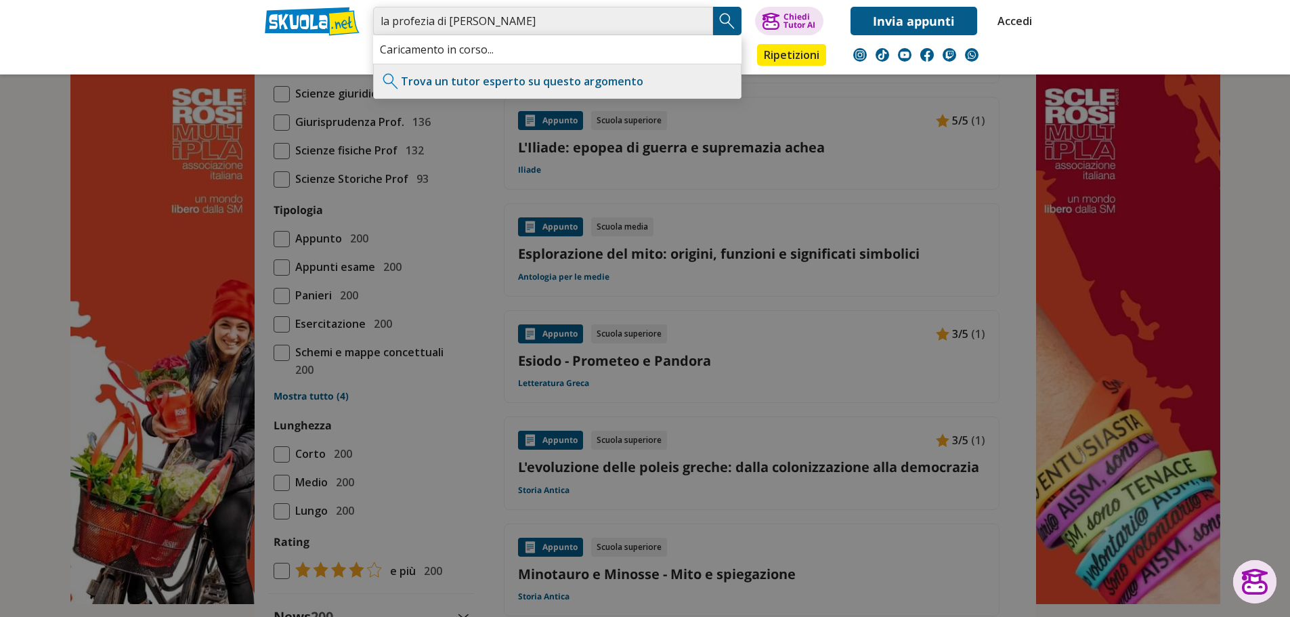
type input "la profezia di cassandra"
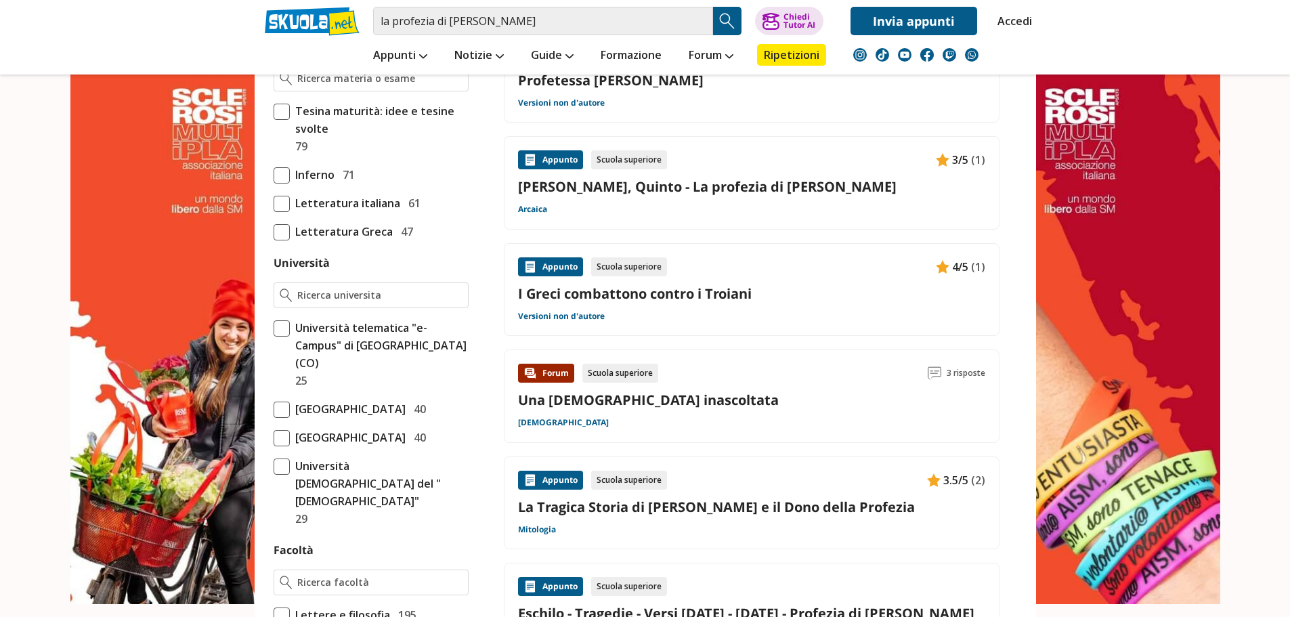
scroll to position [474, 0]
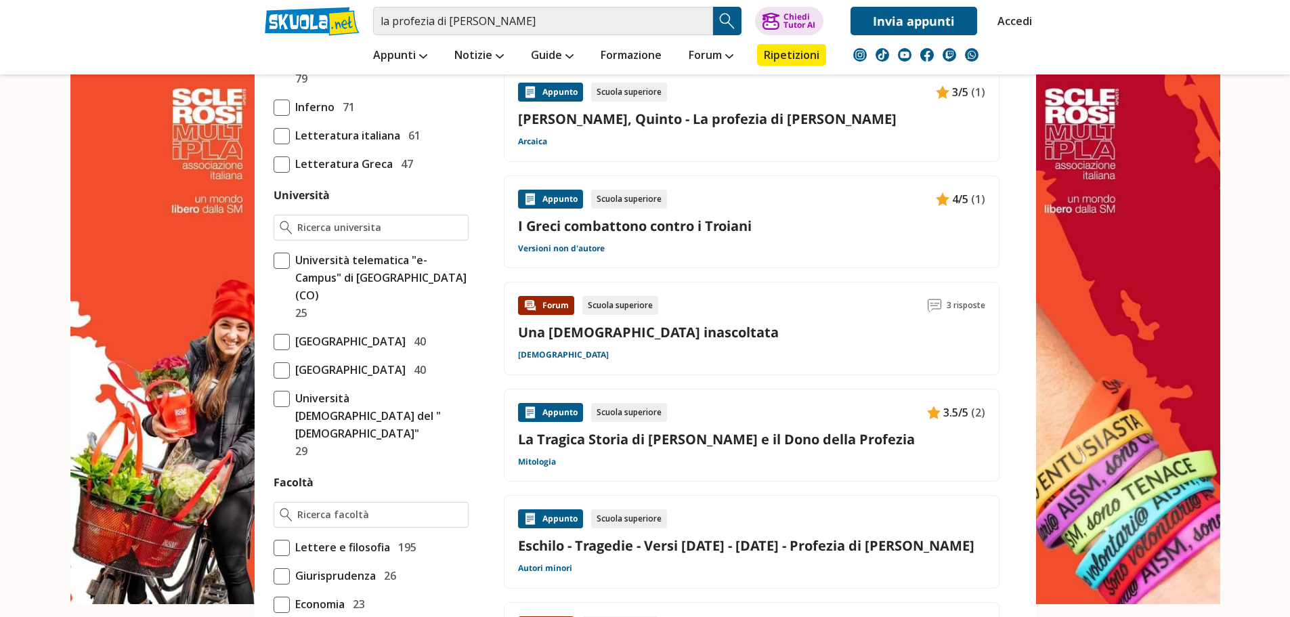
click at [636, 439] on link "La Tragica Storia di Cassandra e il Dono della Profezia" at bounding box center [751, 439] width 467 height 18
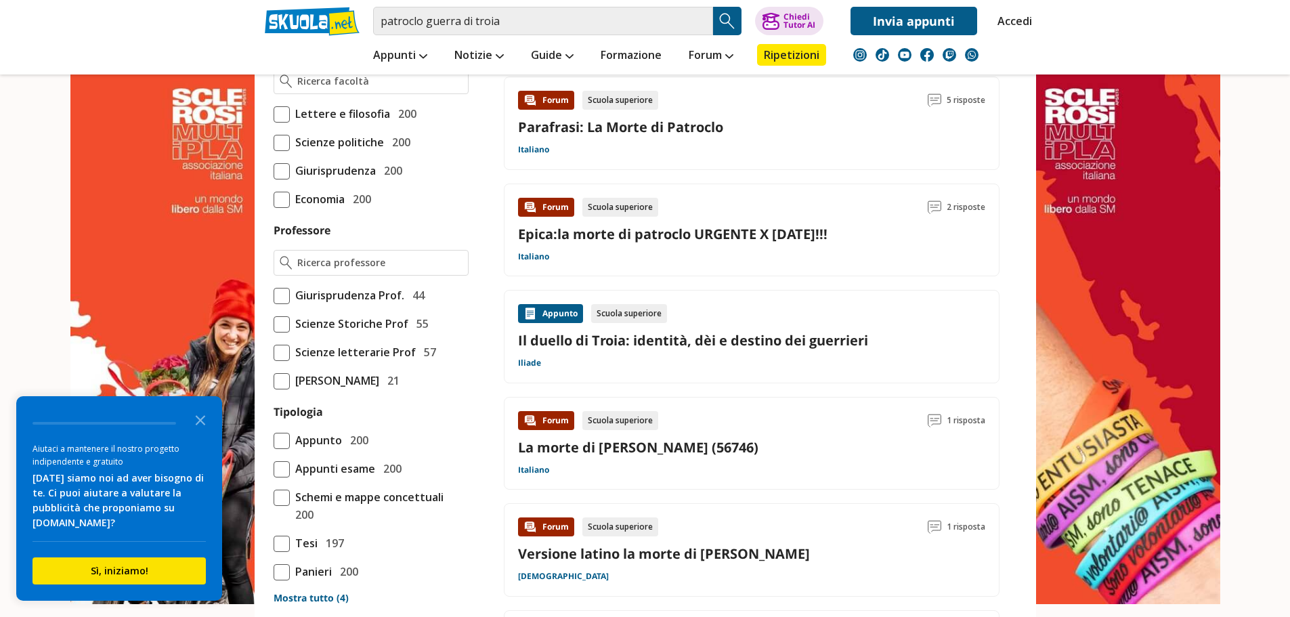
scroll to position [812, 0]
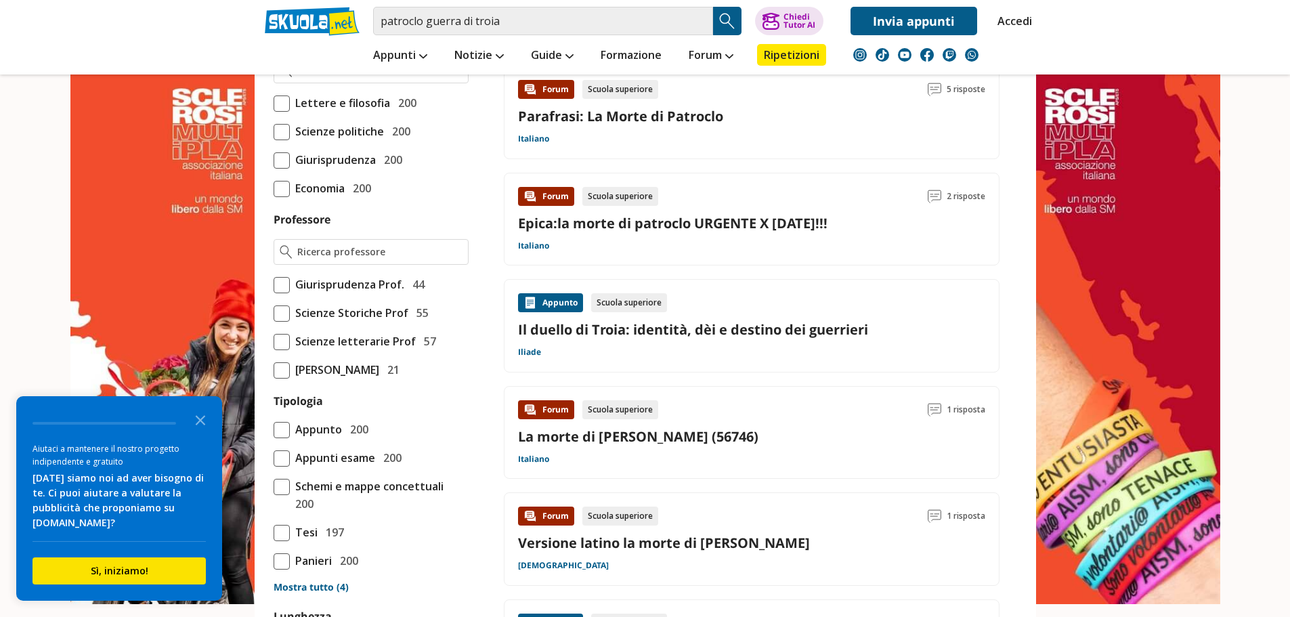
click at [597, 436] on link "La morte di [PERSON_NAME] (56746)" at bounding box center [638, 436] width 240 height 18
click at [622, 328] on link "Il duello di Troia: identità, dèi e destino dei guerrieri" at bounding box center [751, 329] width 467 height 18
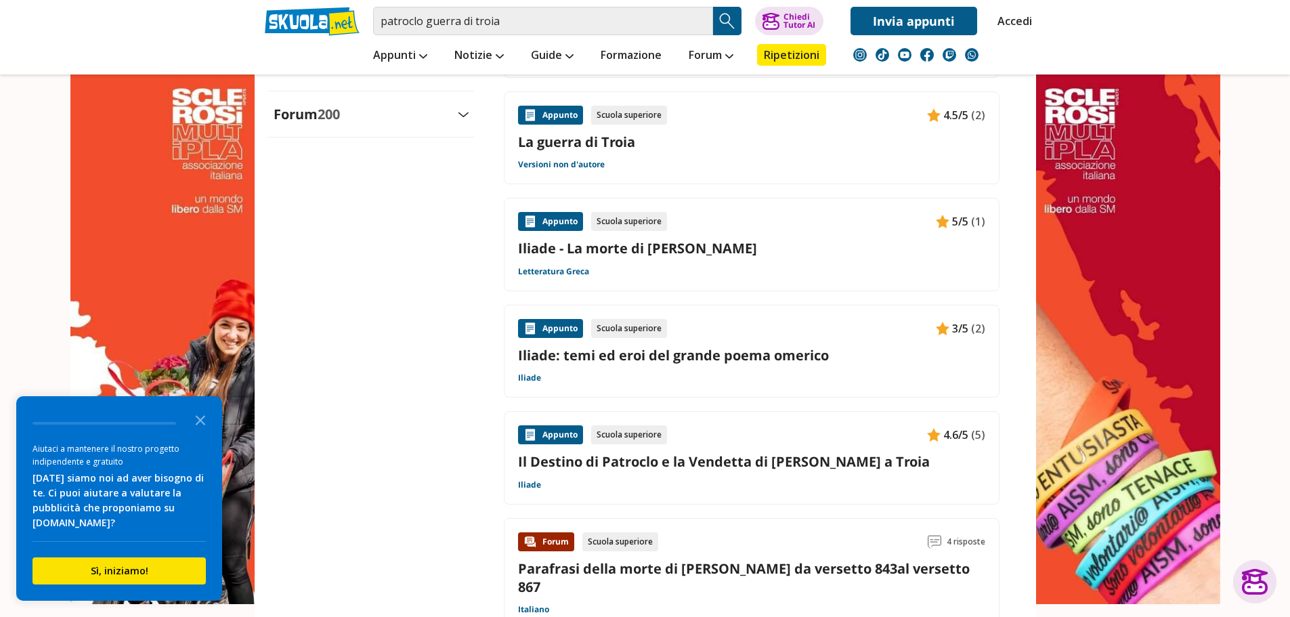
scroll to position [1557, 0]
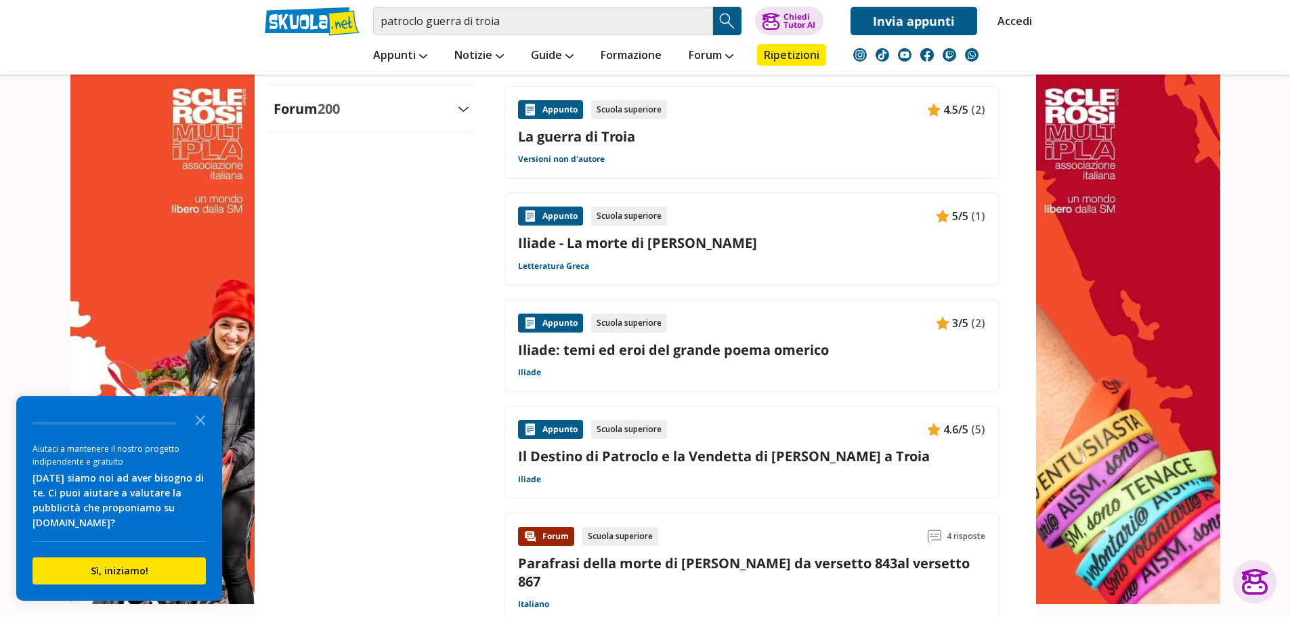
click at [645, 447] on link "Il Destino di Patroclo e la Vendetta di [PERSON_NAME] a Troia" at bounding box center [751, 456] width 467 height 18
